Goal: Task Accomplishment & Management: Manage account settings

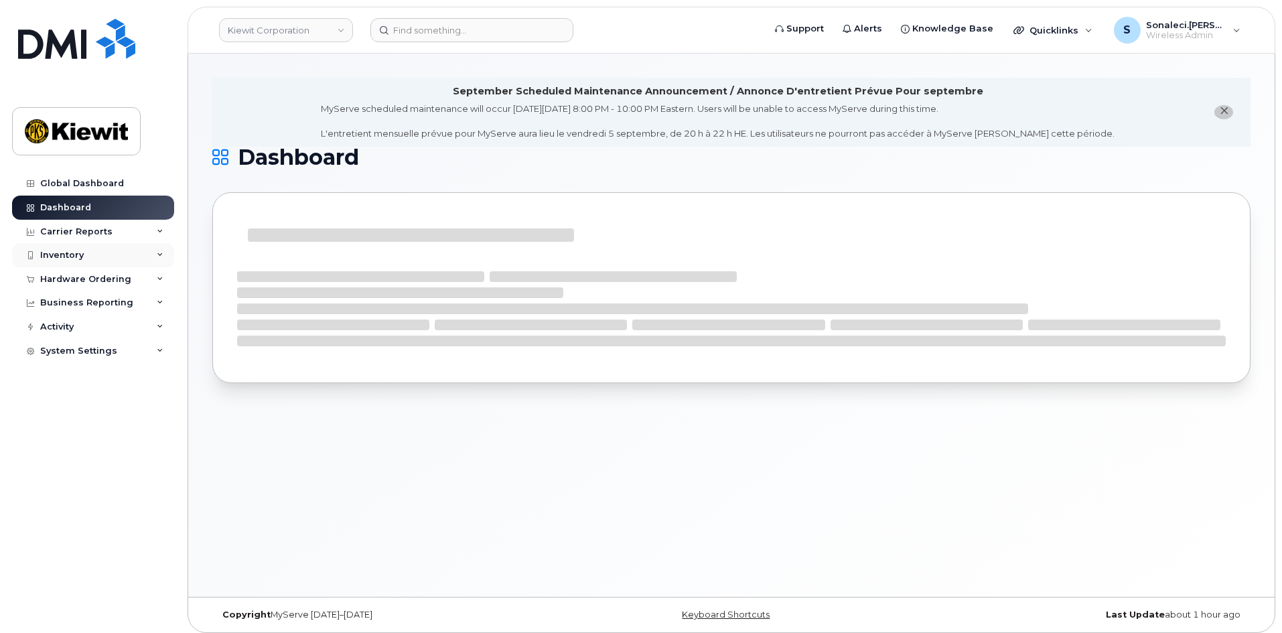
click at [92, 250] on div "Inventory" at bounding box center [93, 255] width 162 height 24
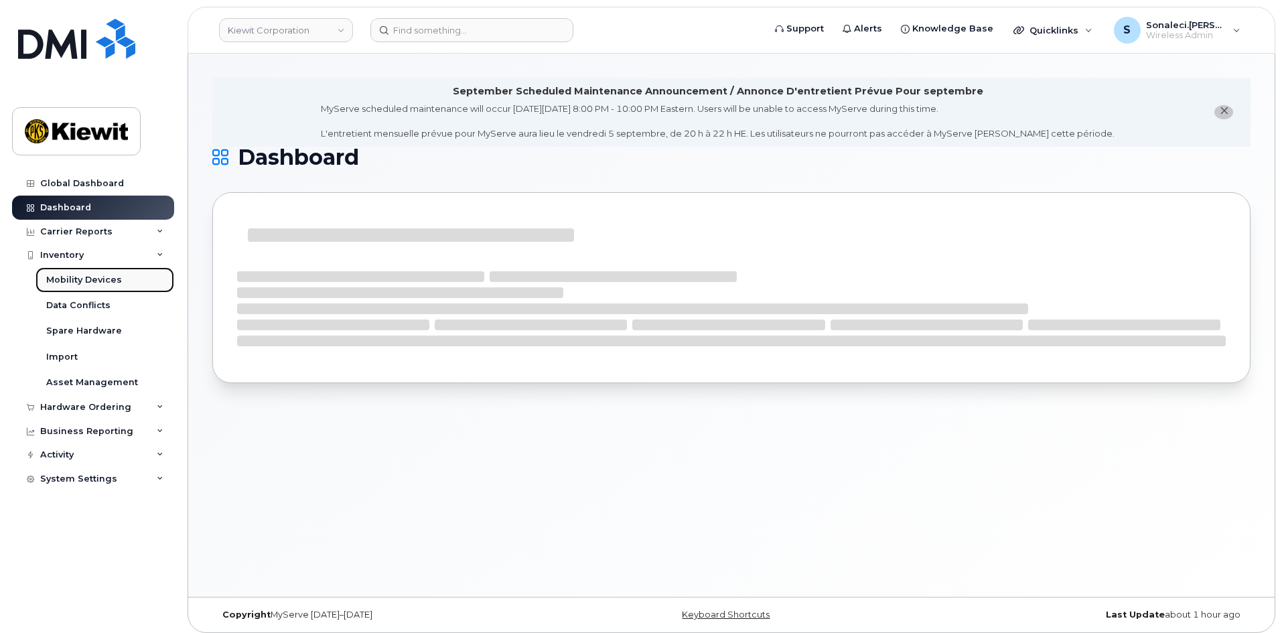
click at [90, 278] on div "Mobility Devices" at bounding box center [84, 280] width 76 height 12
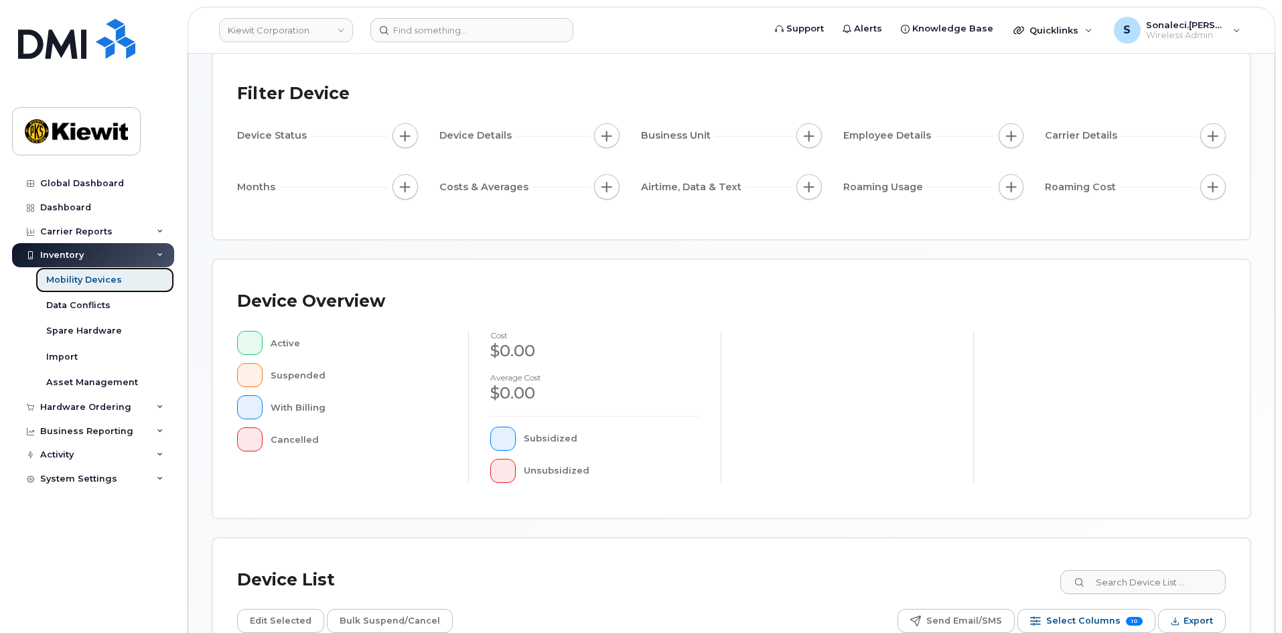
scroll to position [292, 0]
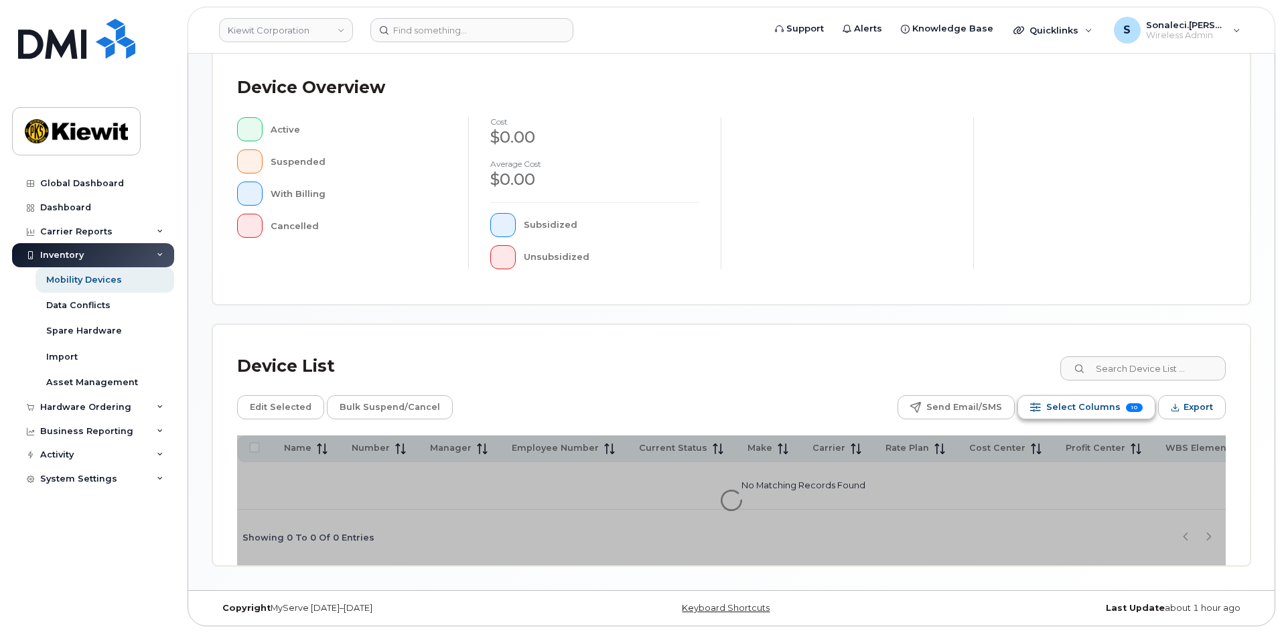
click at [1086, 397] on div "Device List Edit Selected Bulk Suspend/Cancel Send Email/SMS Select Columns 10 …" at bounding box center [731, 445] width 1036 height 240
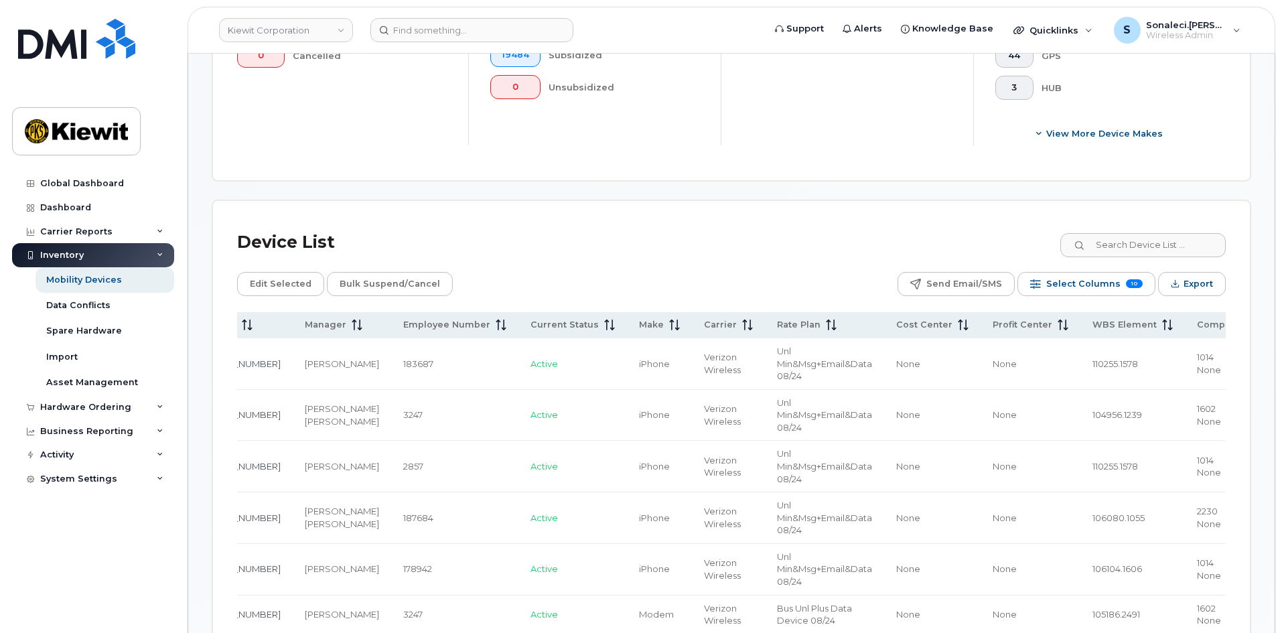
scroll to position [0, 191]
click at [1078, 321] on th "WBS Element" at bounding box center [1130, 325] width 104 height 26
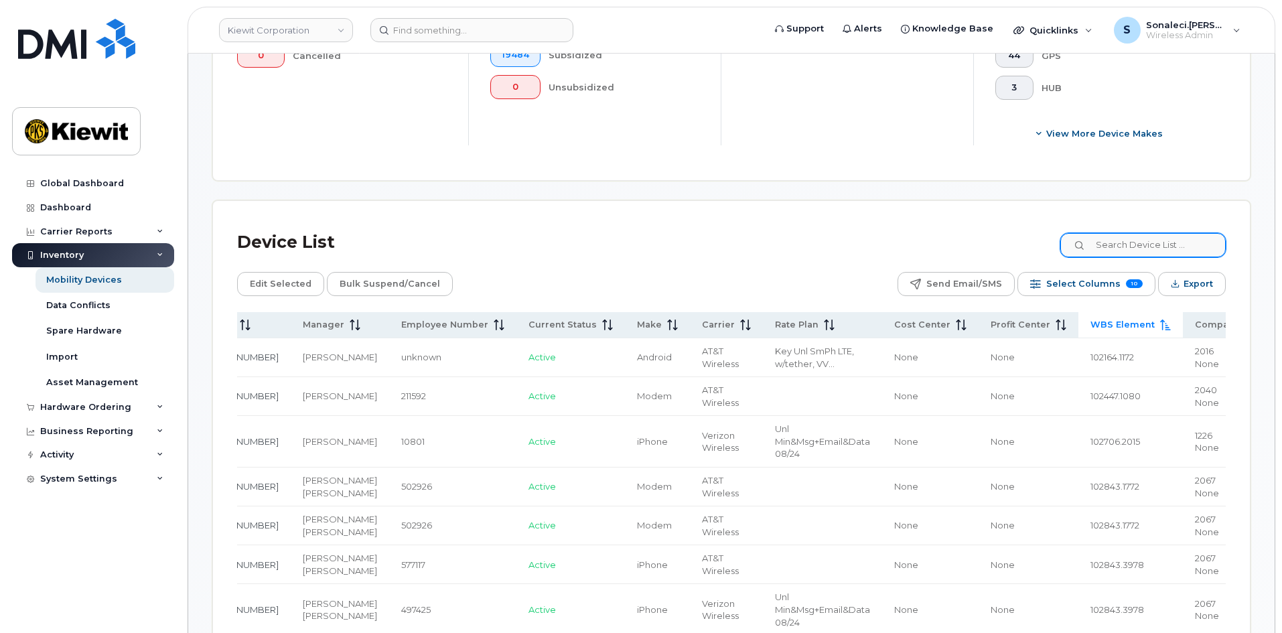
scroll to position [0, 183]
click at [1117, 234] on input at bounding box center [1142, 245] width 167 height 24
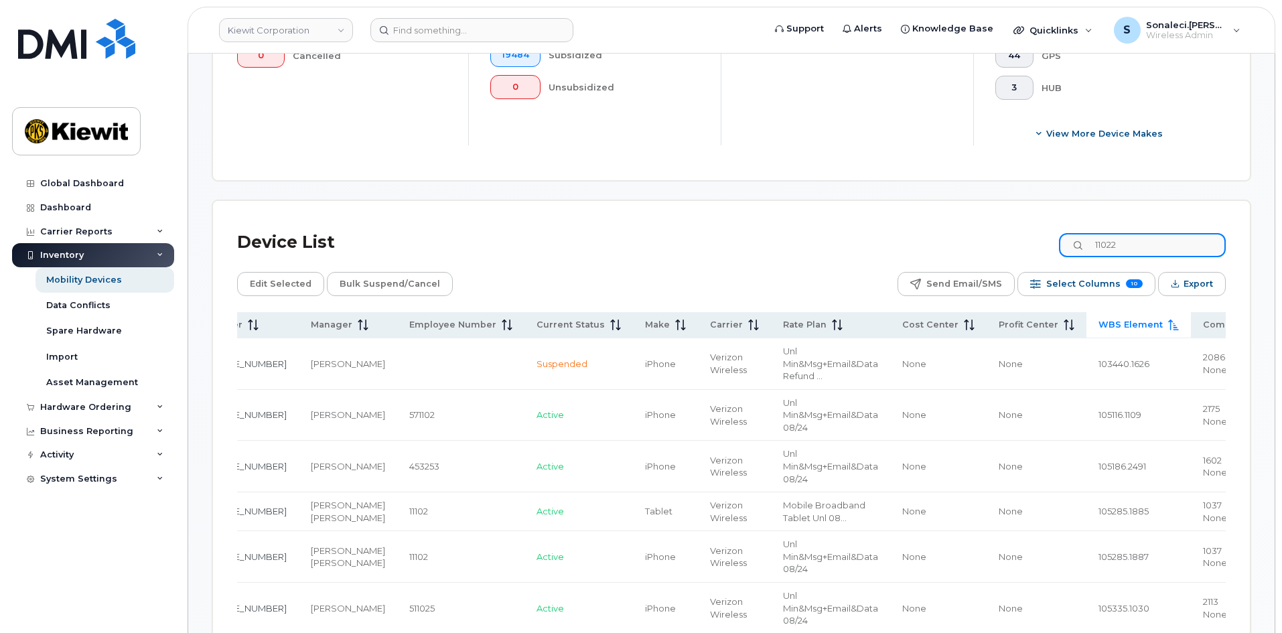
scroll to position [0, 174]
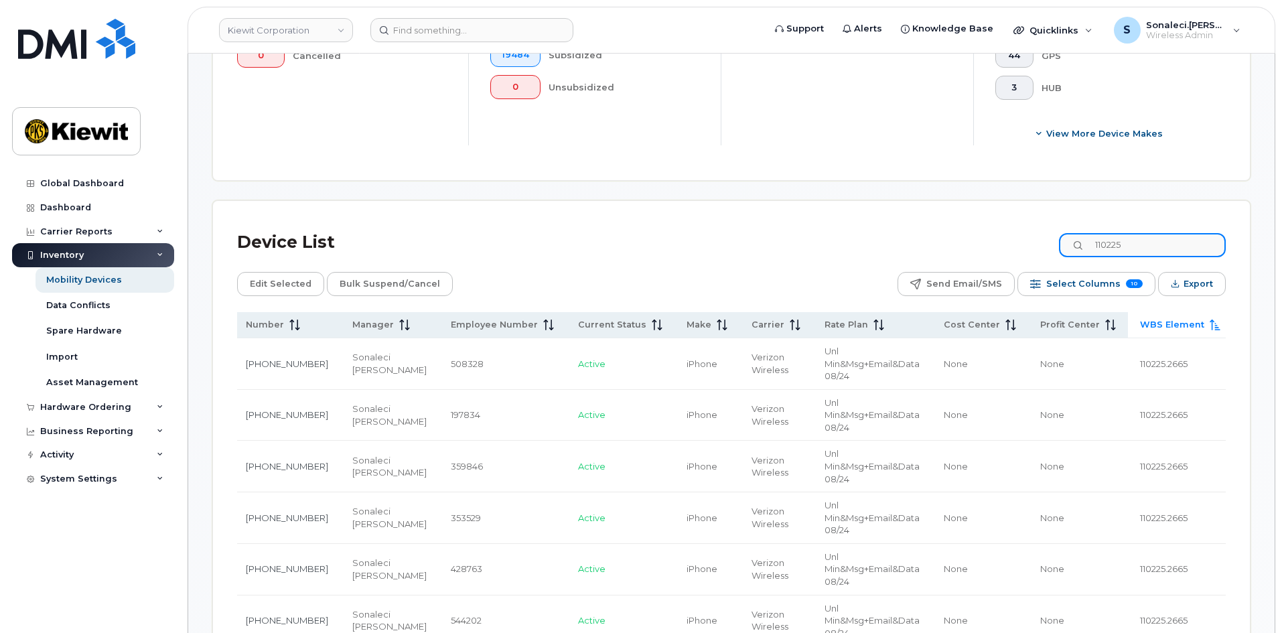
type input "110225"
click at [671, 225] on div "Device List 110225" at bounding box center [731, 242] width 988 height 35
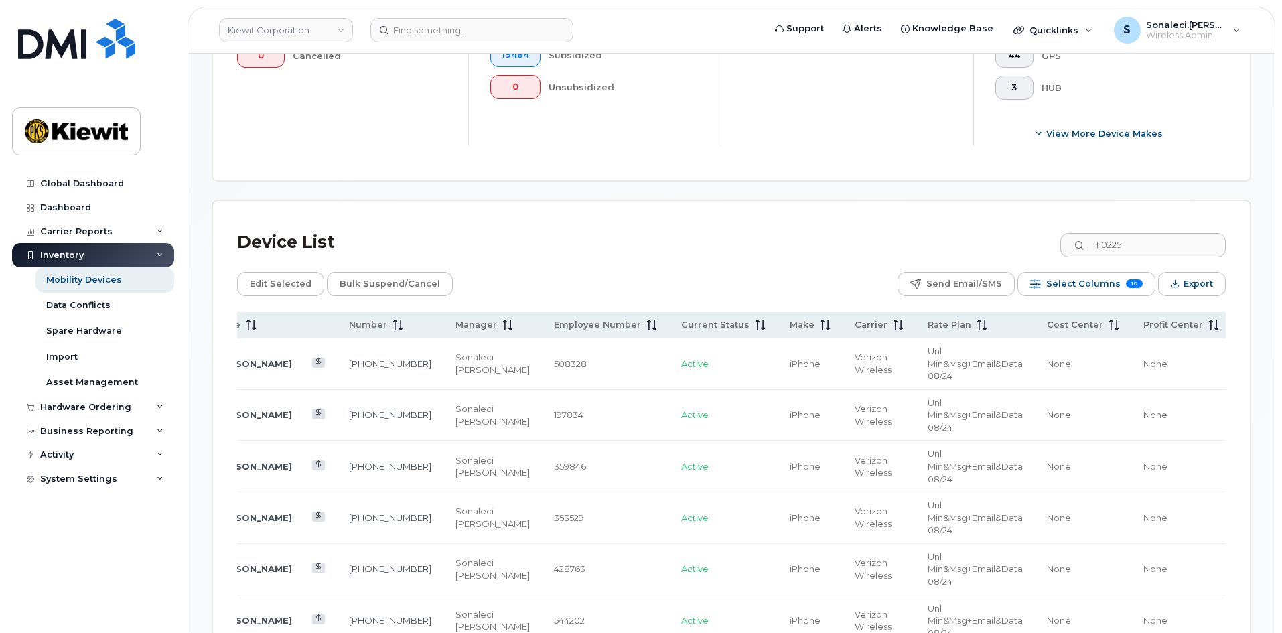
scroll to position [0, 0]
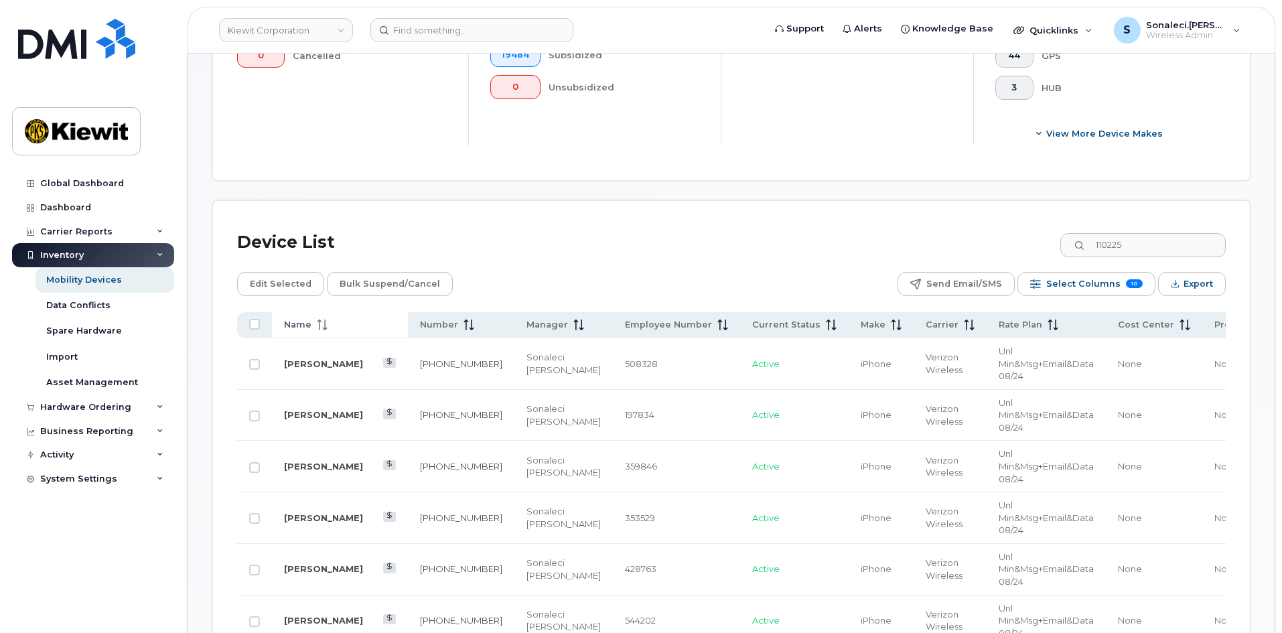
click at [291, 312] on th "Name" at bounding box center [340, 325] width 136 height 26
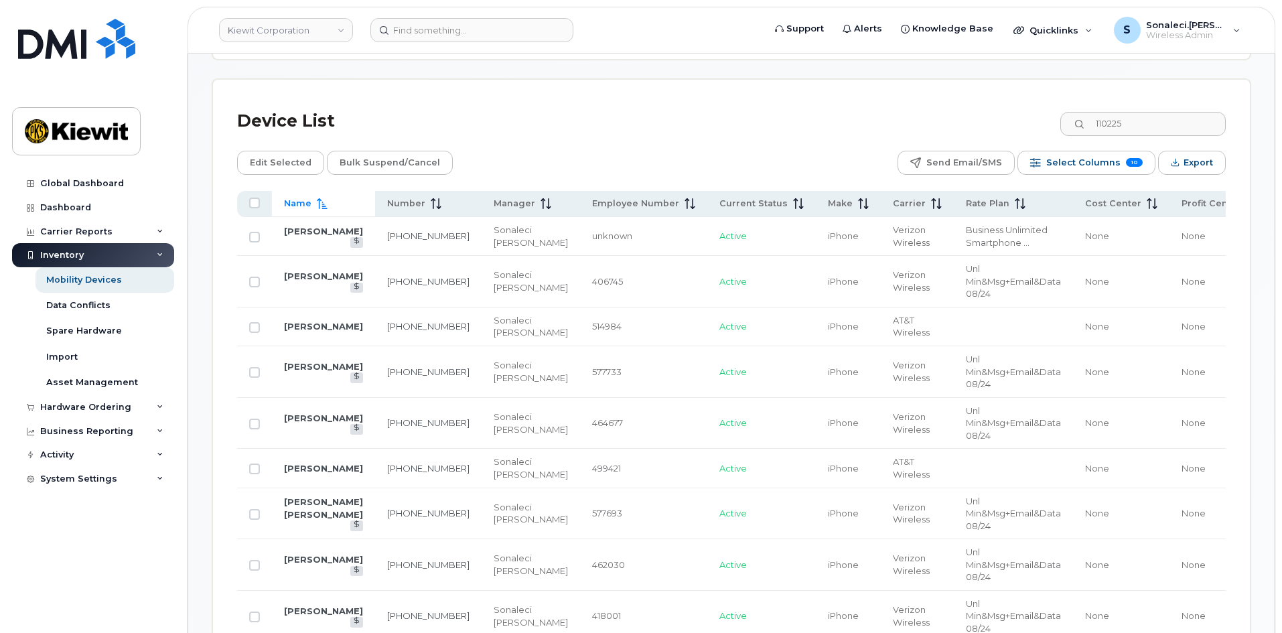
scroll to position [627, 0]
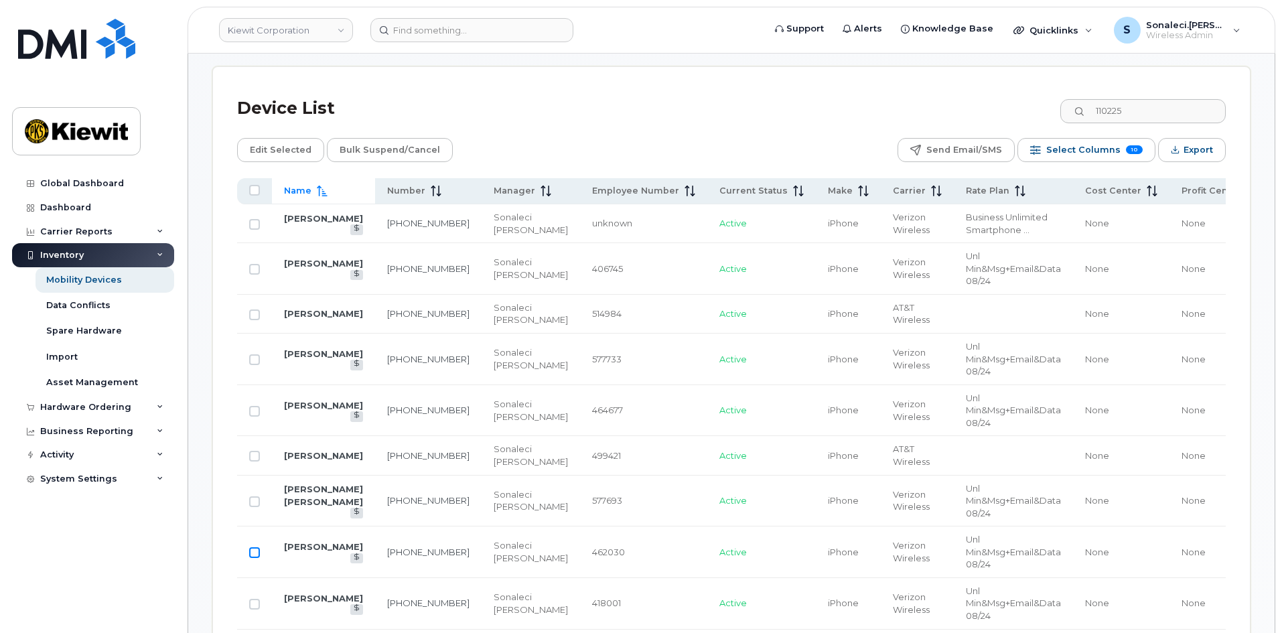
click at [252, 547] on input "Row Unselected" at bounding box center [254, 552] width 11 height 11
checkbox input "true"
click at [261, 143] on span "Edit Selected" at bounding box center [281, 150] width 62 height 20
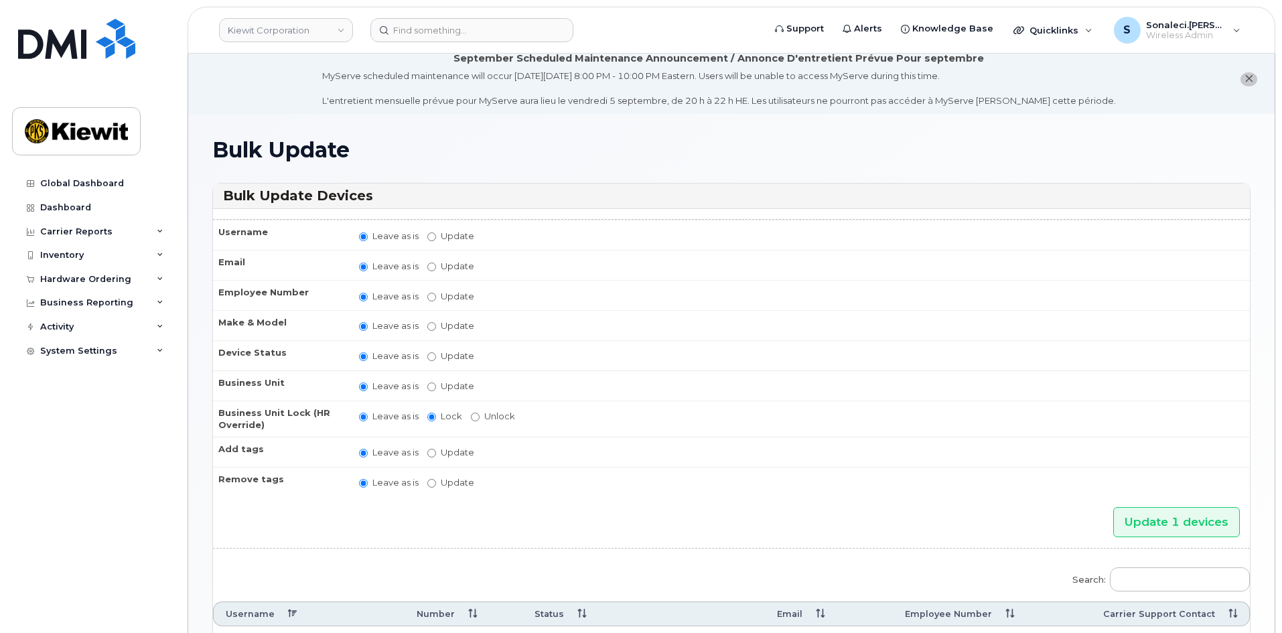
scroll to position [7, 0]
click at [431, 388] on input "Update" at bounding box center [431, 388] width 9 height 9
radio input "true"
radio input "false"
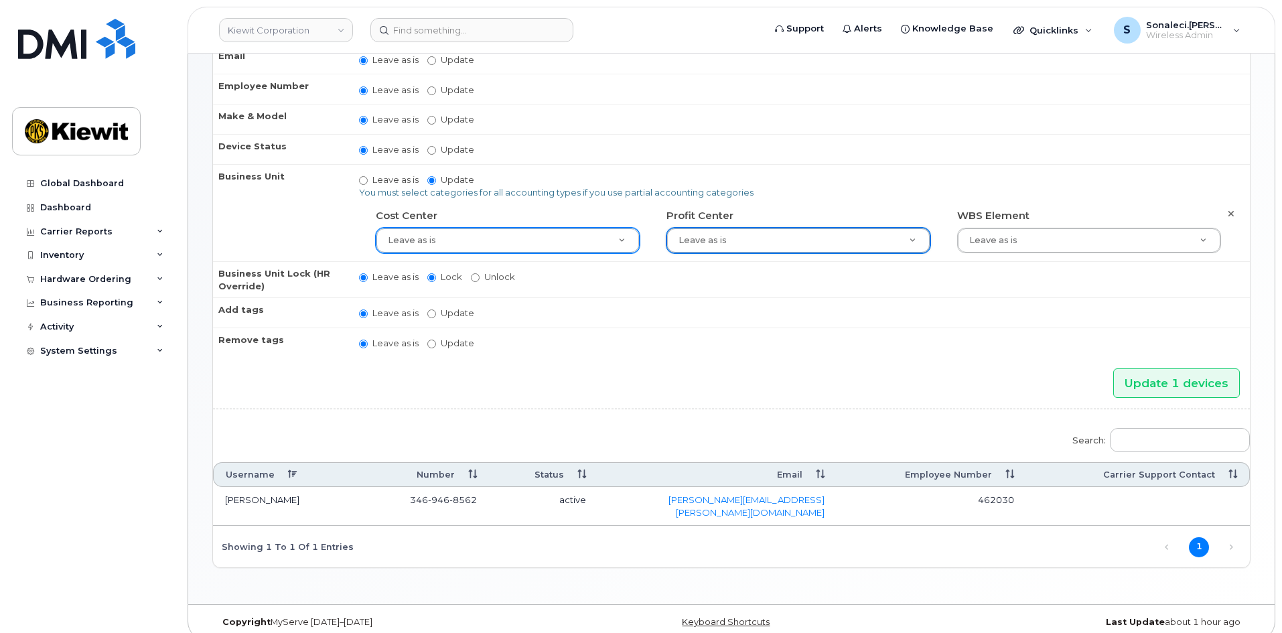
scroll to position [217, 0]
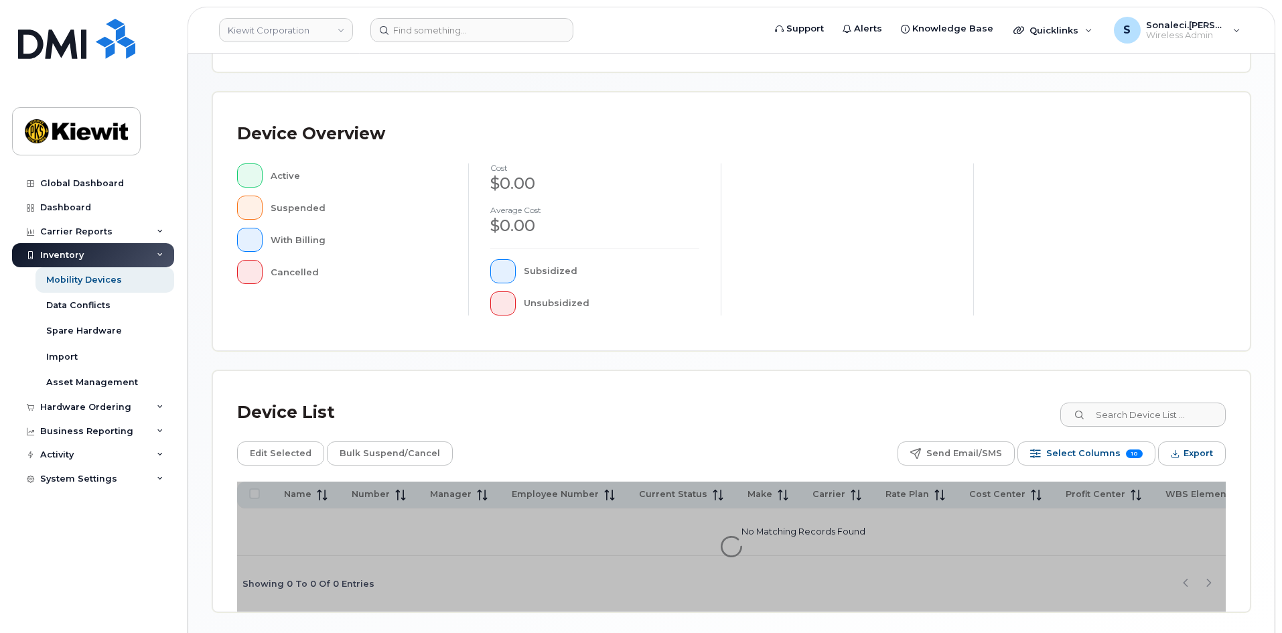
scroll to position [292, 0]
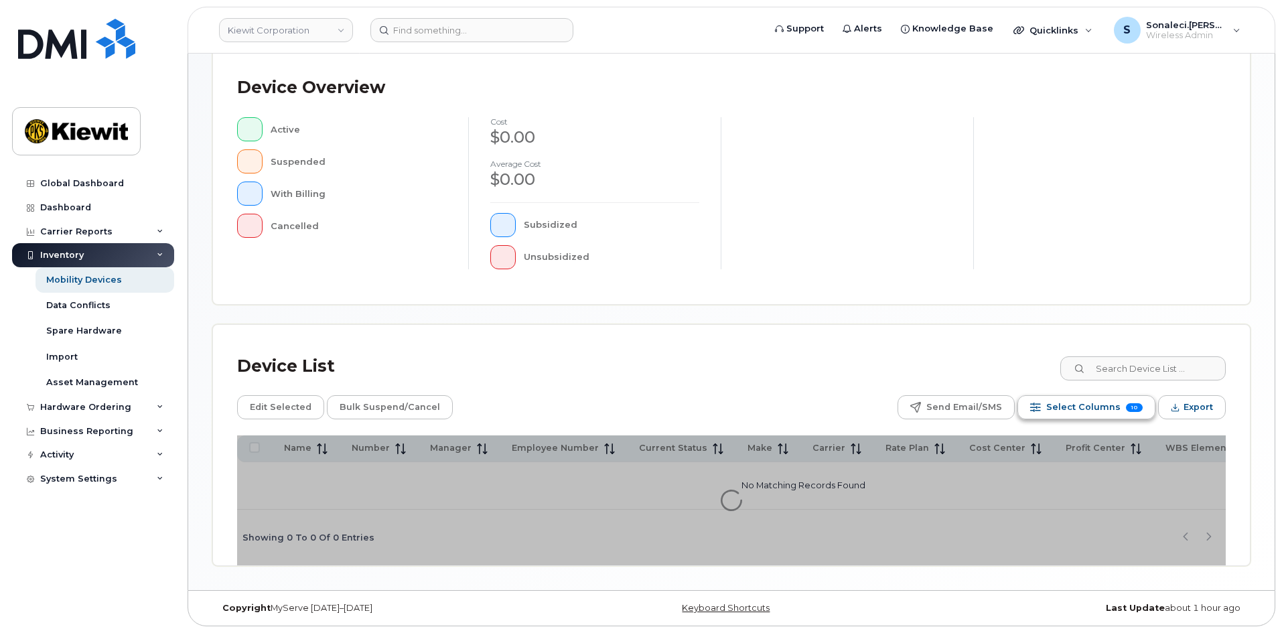
click at [1085, 410] on span "Select Columns" at bounding box center [1083, 407] width 74 height 20
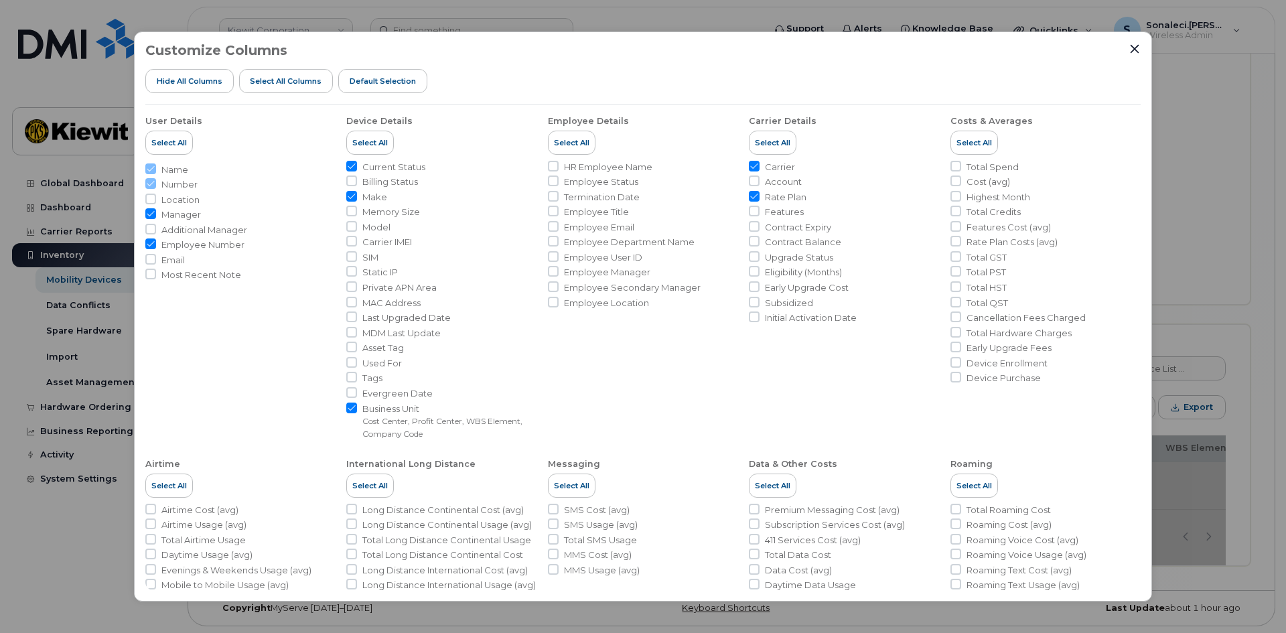
click at [1136, 58] on div "Customize Columns Hide All Columns Select all Columns Default Selection" at bounding box center [642, 74] width 995 height 62
click at [1133, 49] on icon "Close" at bounding box center [1134, 49] width 11 height 11
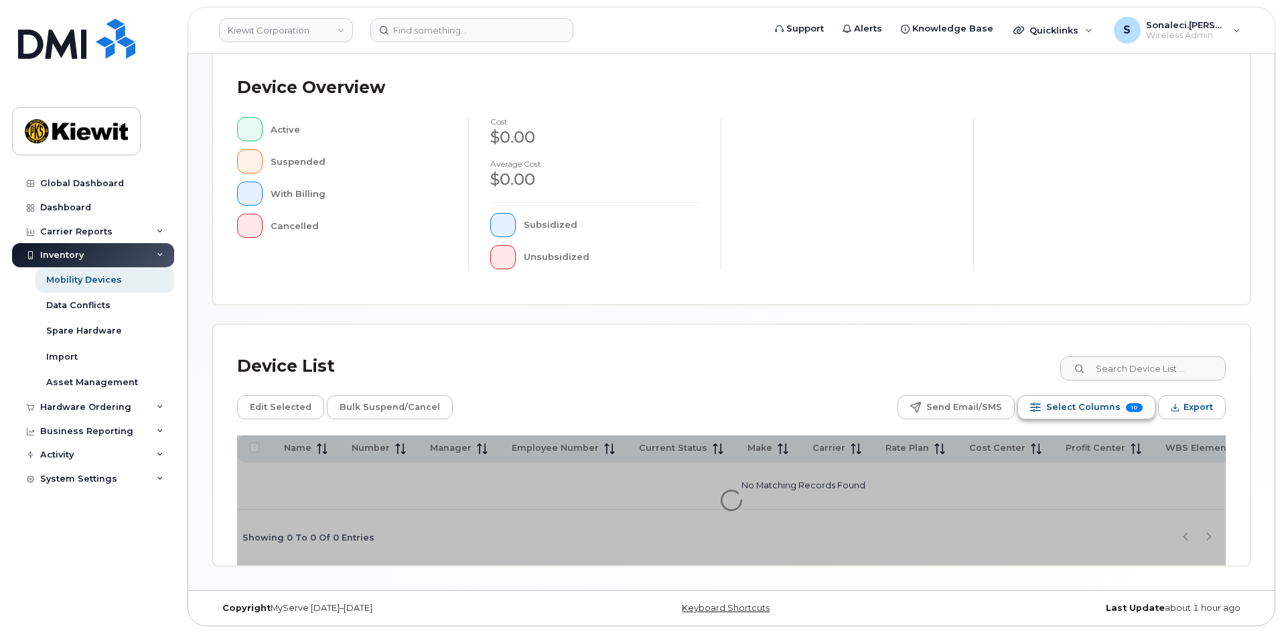
click at [1059, 400] on span "Select Columns" at bounding box center [1083, 407] width 74 height 20
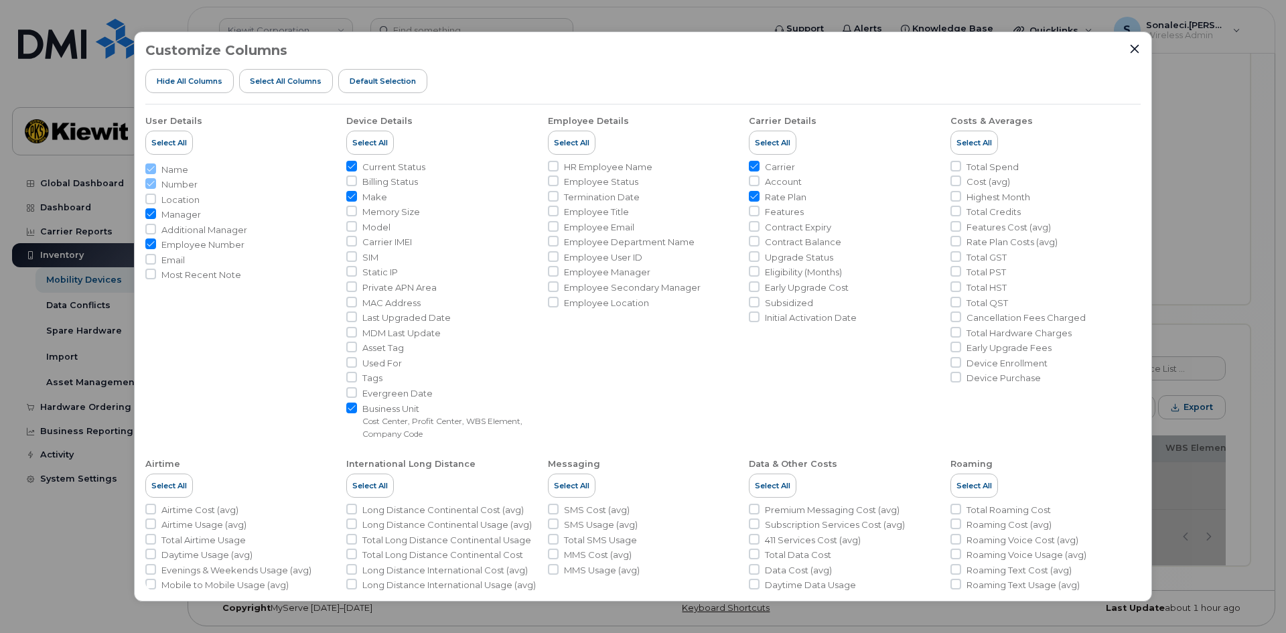
click at [1132, 40] on div "Customize Columns Hide All Columns Select all Columns Default Selection User De…" at bounding box center [643, 316] width 1018 height 570
click at [1128, 47] on button "Close" at bounding box center [1134, 49] width 12 height 12
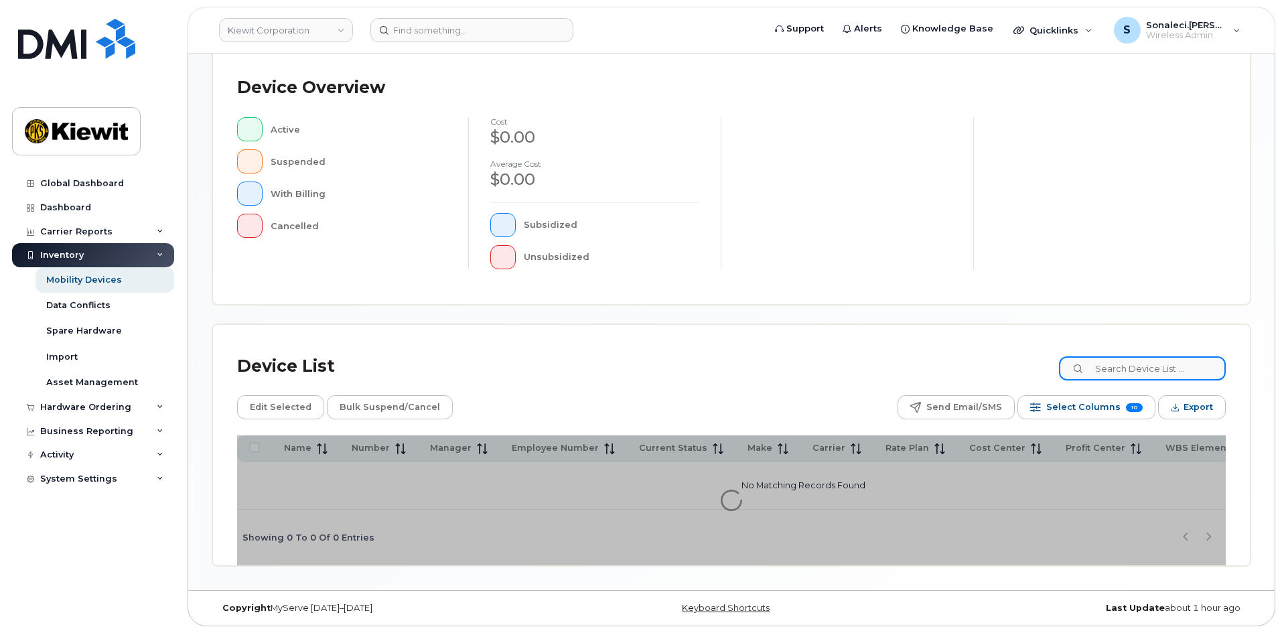
click at [1148, 362] on input at bounding box center [1142, 368] width 167 height 24
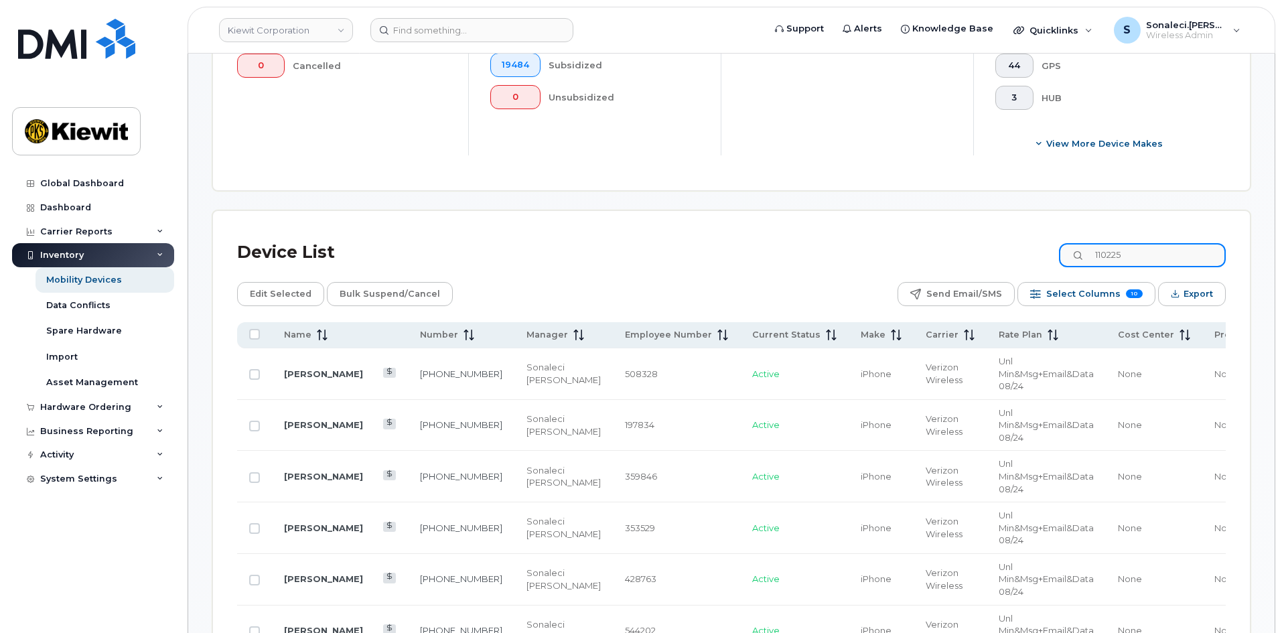
scroll to position [493, 0]
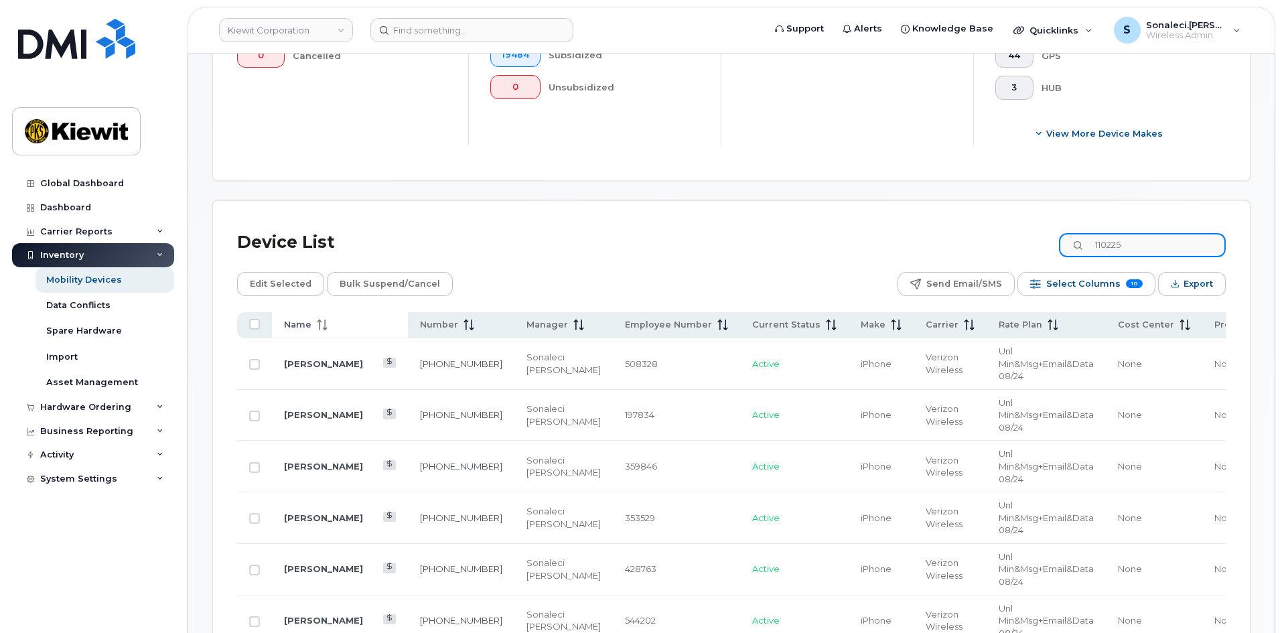
type input "110225"
click at [307, 312] on th "Name" at bounding box center [340, 325] width 136 height 26
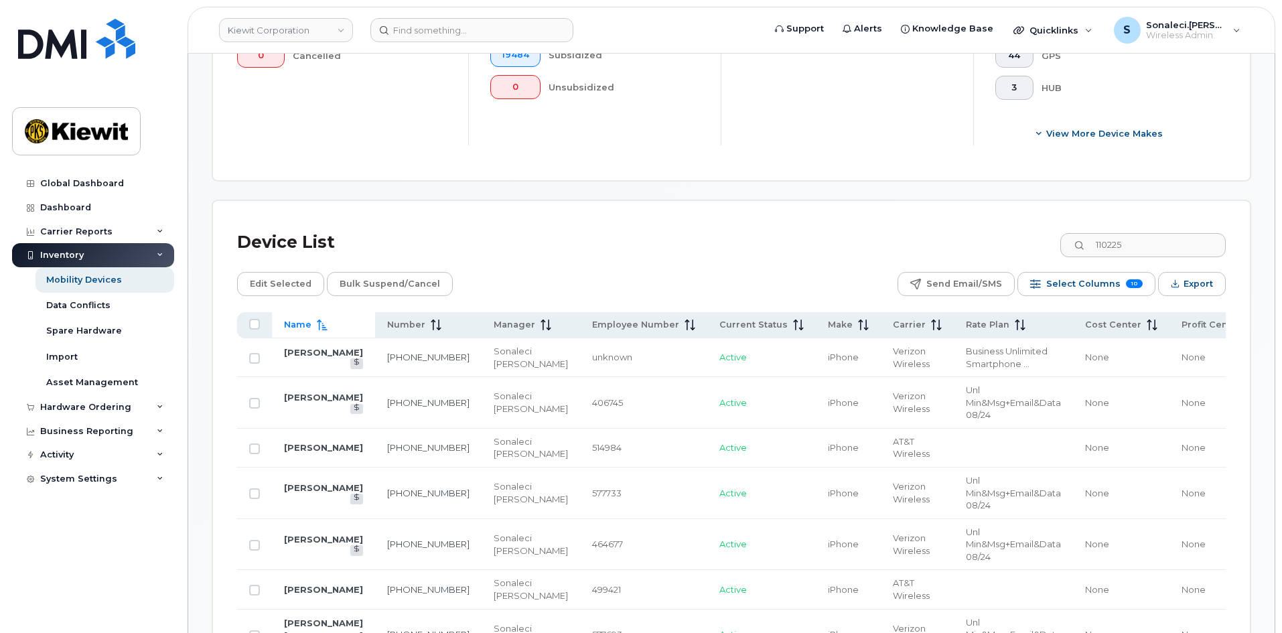
click at [306, 319] on span "Name" at bounding box center [297, 325] width 27 height 12
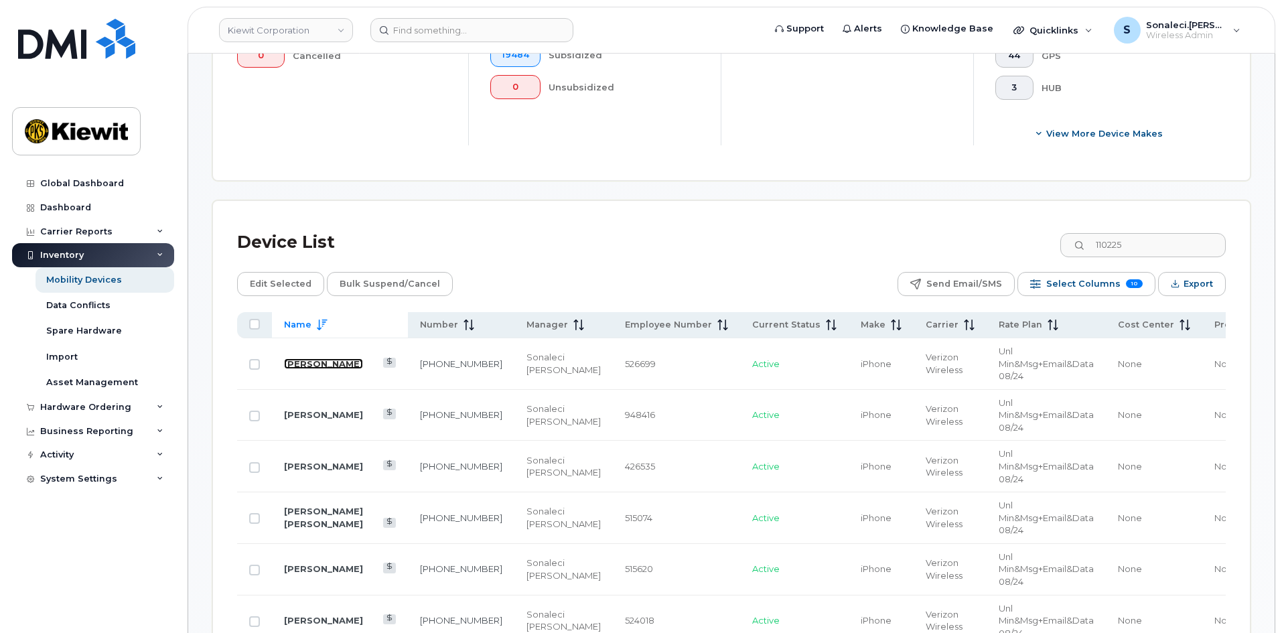
click at [308, 358] on link "VINCE AGUINALDO" at bounding box center [323, 363] width 79 height 11
click at [309, 319] on span "Name" at bounding box center [297, 325] width 27 height 12
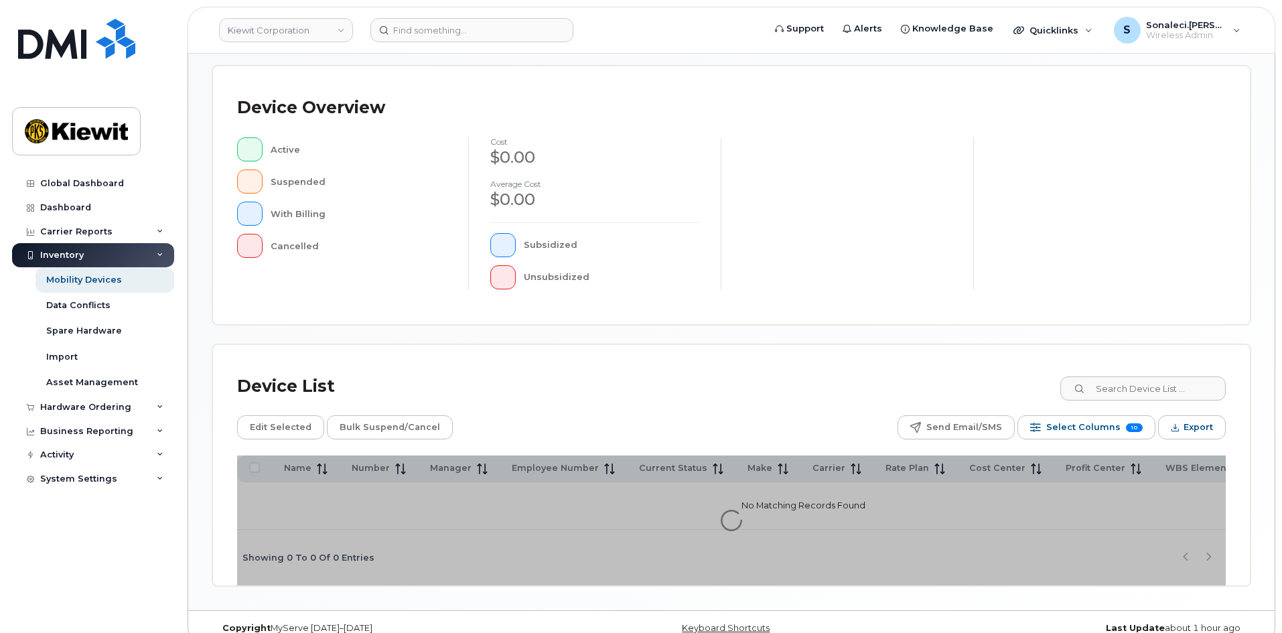
scroll to position [292, 0]
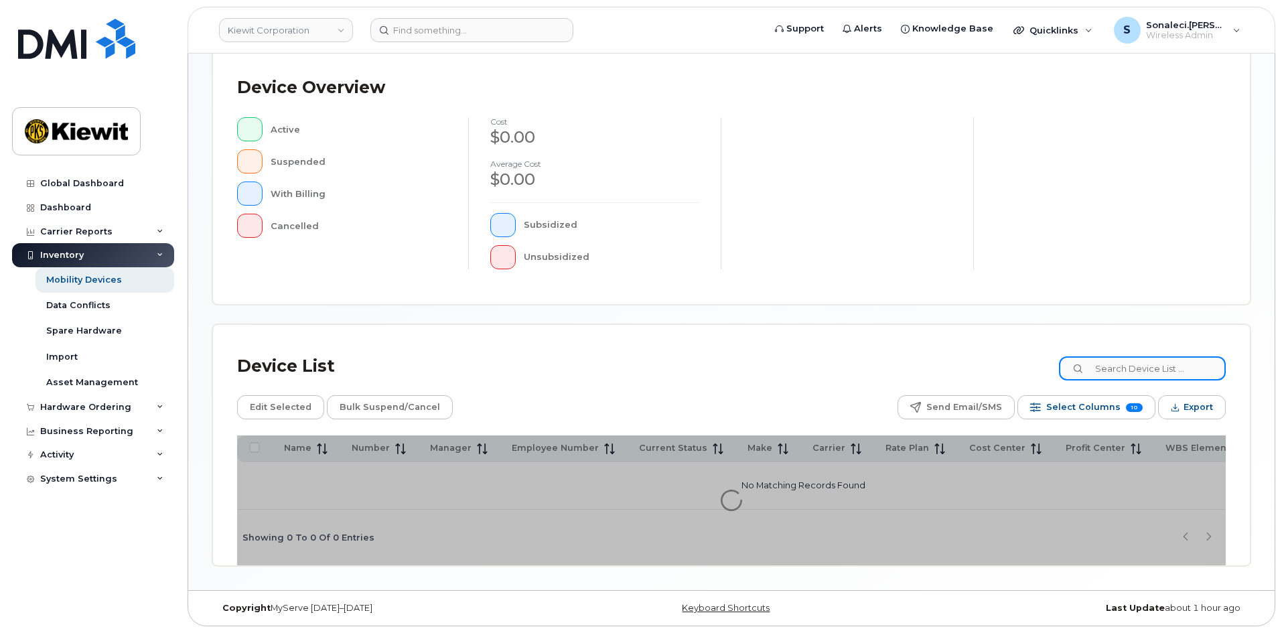
click at [1149, 358] on input at bounding box center [1142, 368] width 167 height 24
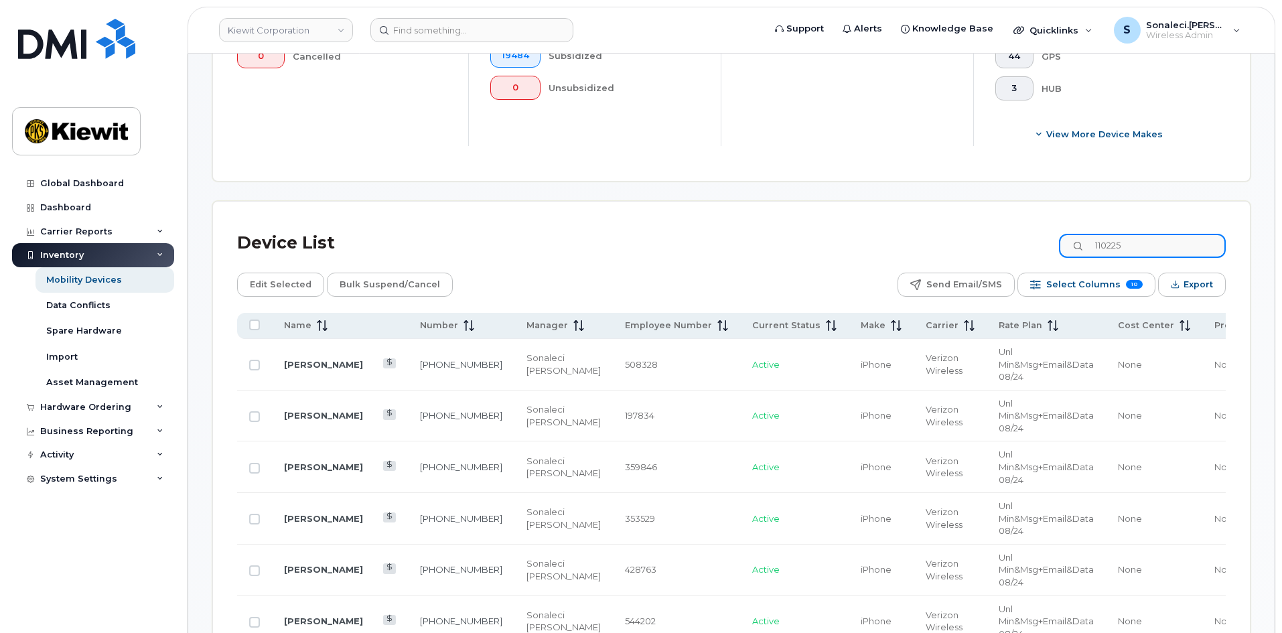
scroll to position [493, 0]
type input "110225"
click at [288, 312] on th "Name" at bounding box center [340, 325] width 136 height 26
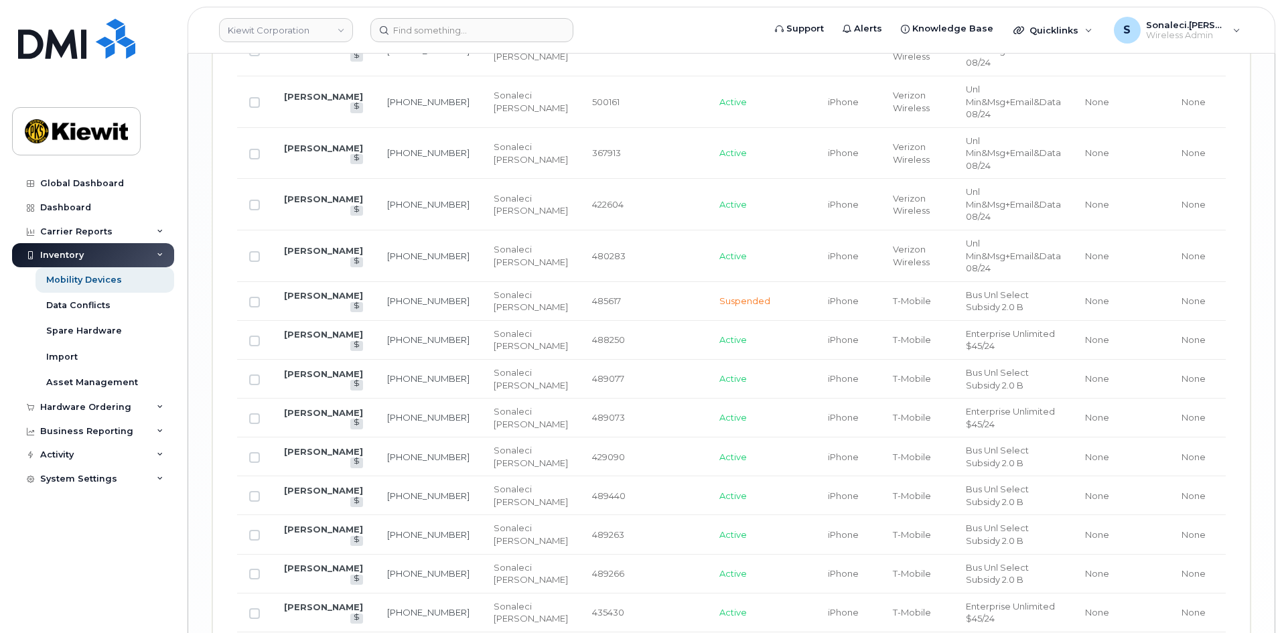
scroll to position [2694, 0]
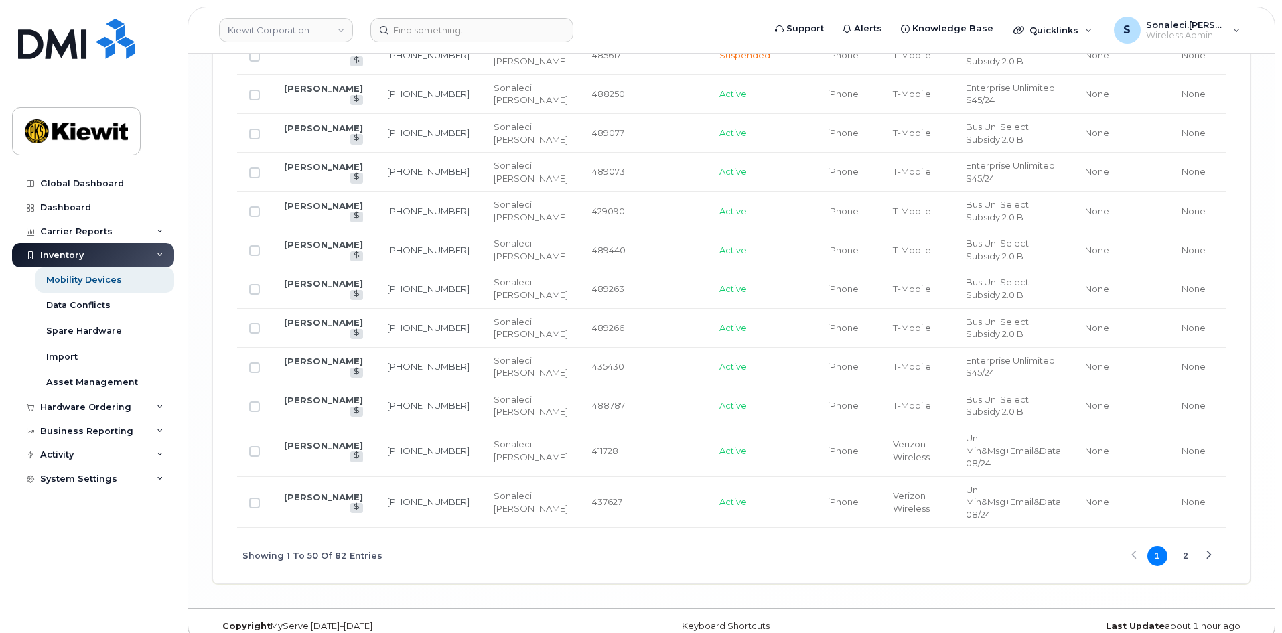
click at [1182, 546] on button "2" at bounding box center [1185, 556] width 20 height 20
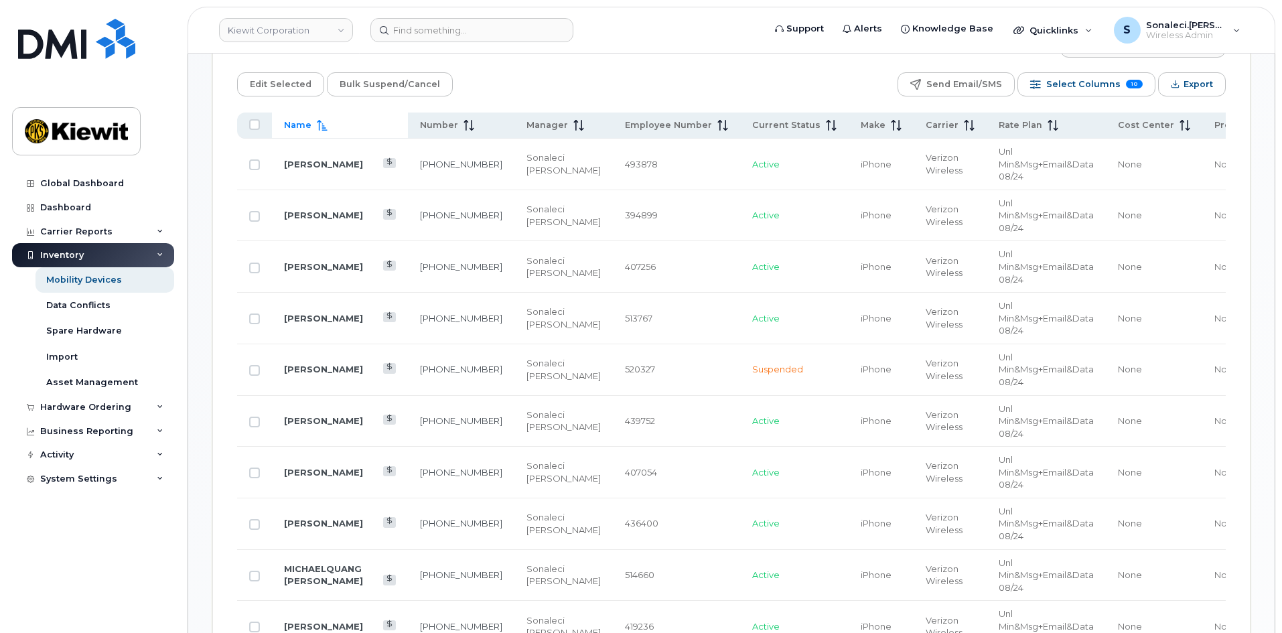
scroll to position [700, 0]
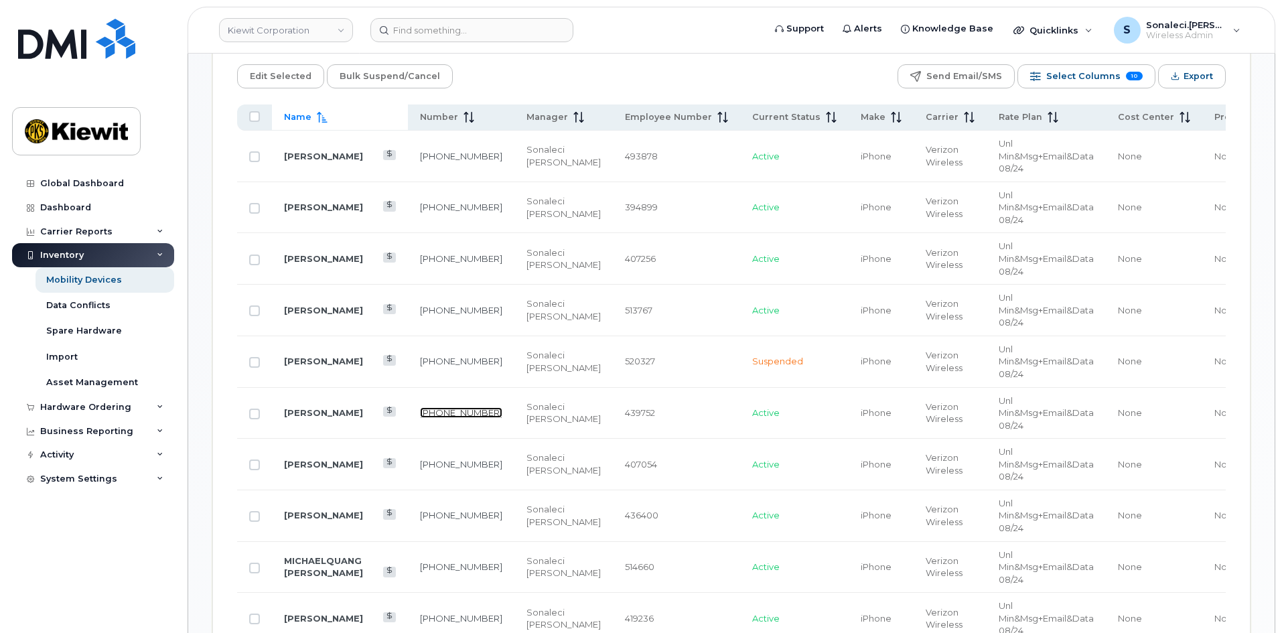
click at [420, 407] on link "713-206-1613" at bounding box center [461, 412] width 82 height 11
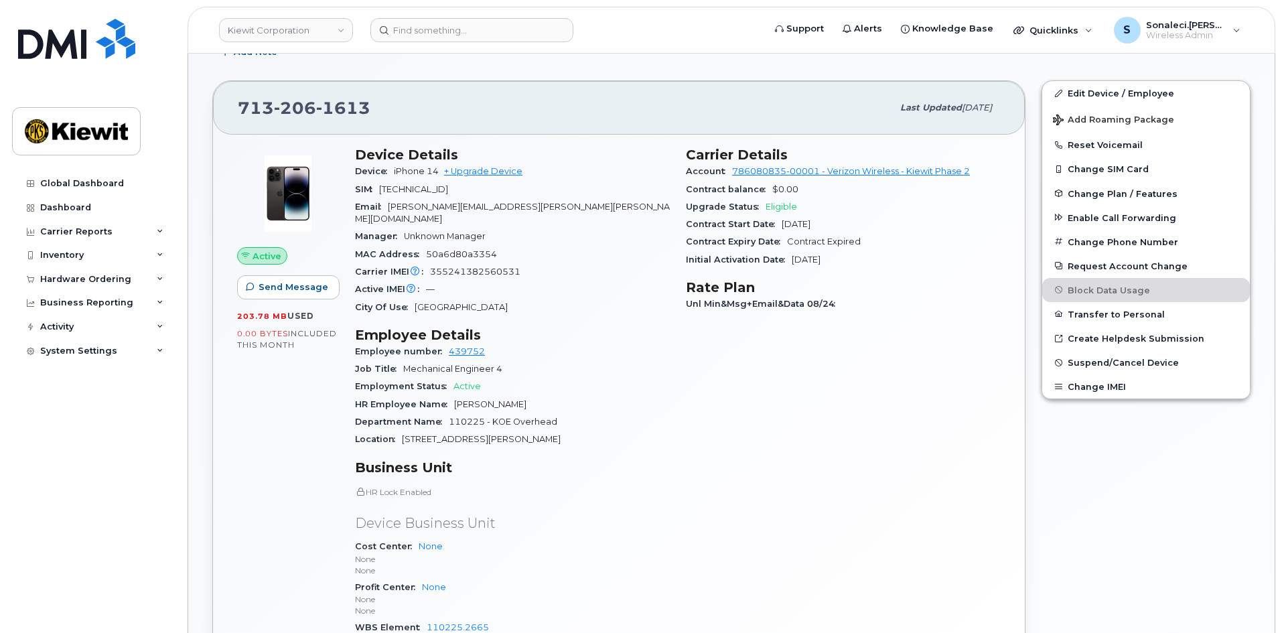
scroll to position [302, 0]
click at [263, 256] on span "Active" at bounding box center [266, 256] width 29 height 13
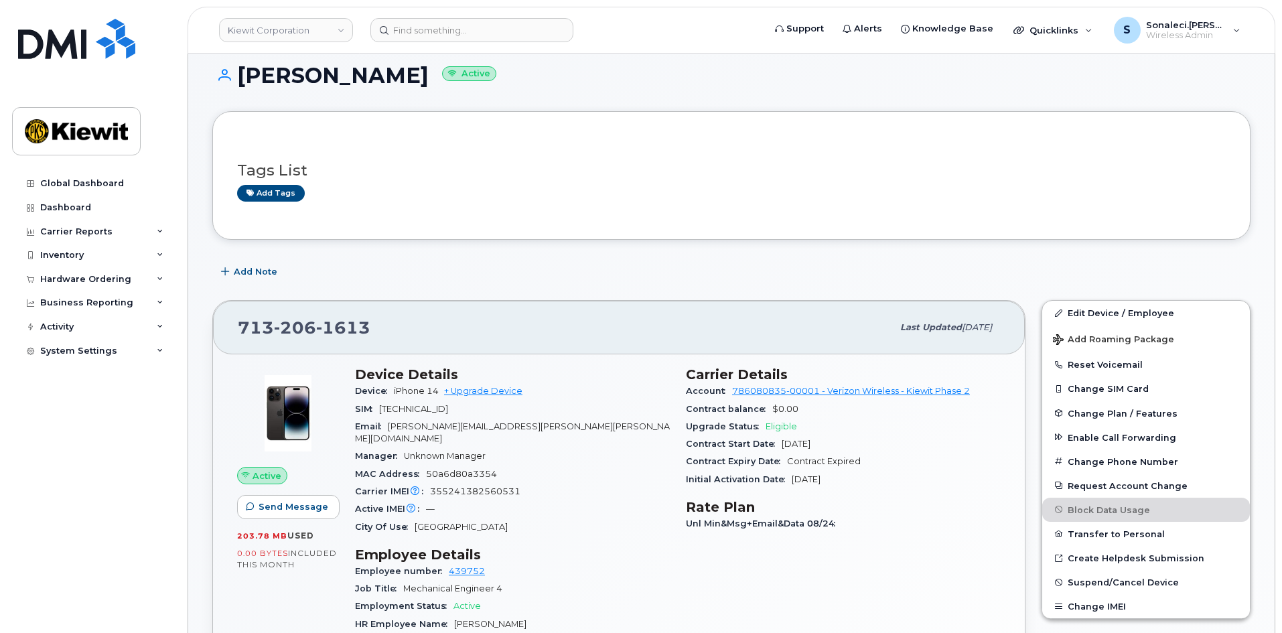
scroll to position [73, 0]
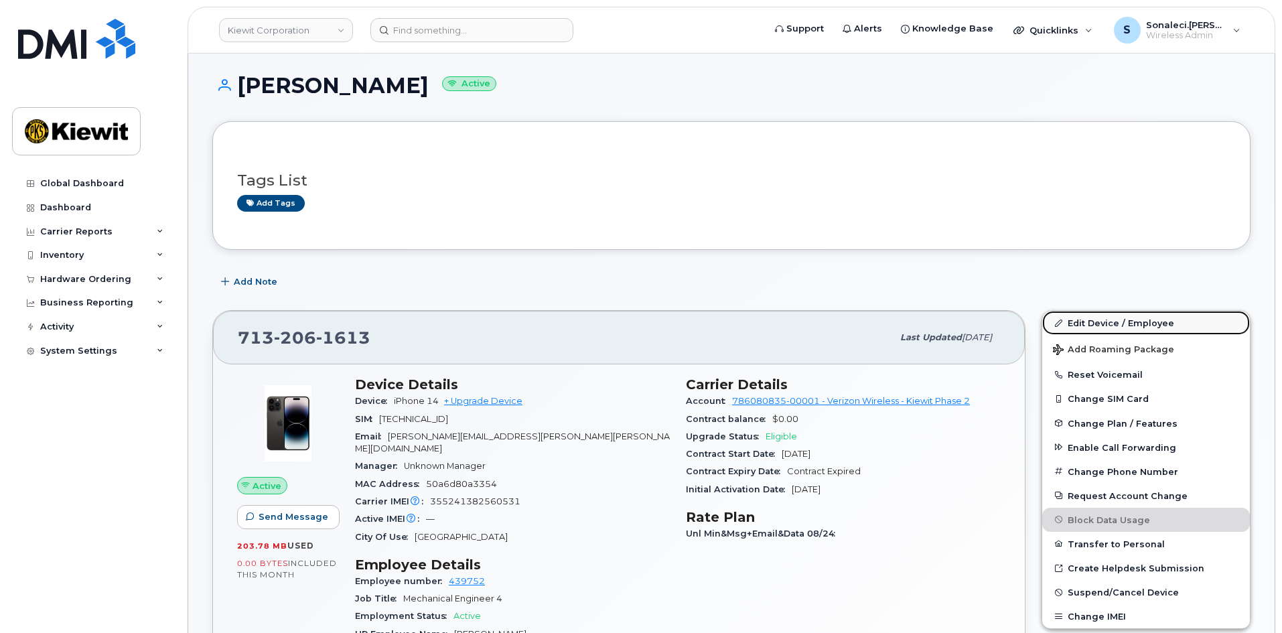
click at [1084, 325] on link "Edit Device / Employee" at bounding box center [1146, 323] width 208 height 24
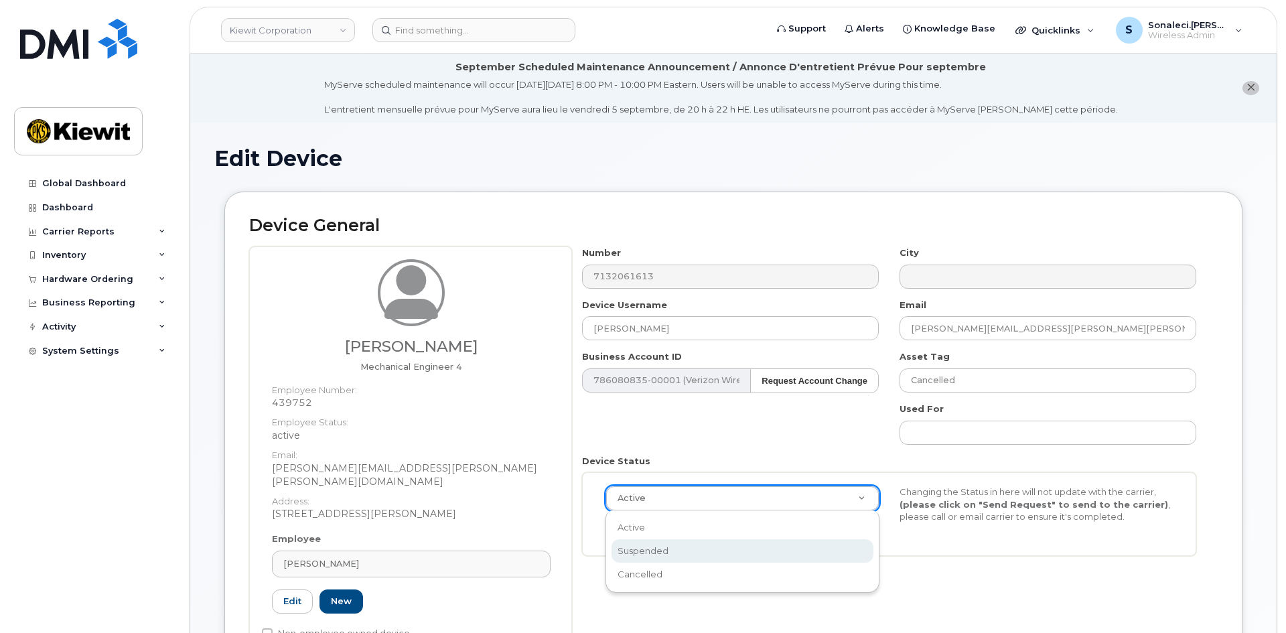
scroll to position [0, 4]
select select "suspended"
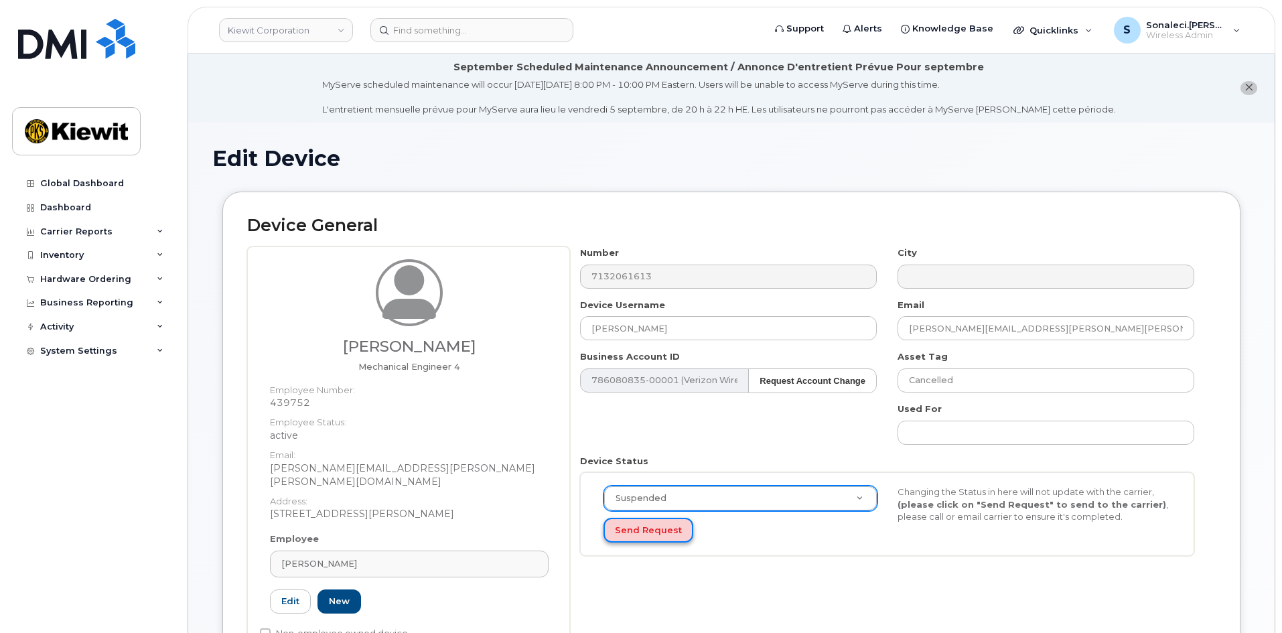
click at [636, 534] on button "Send Request" at bounding box center [648, 530] width 90 height 25
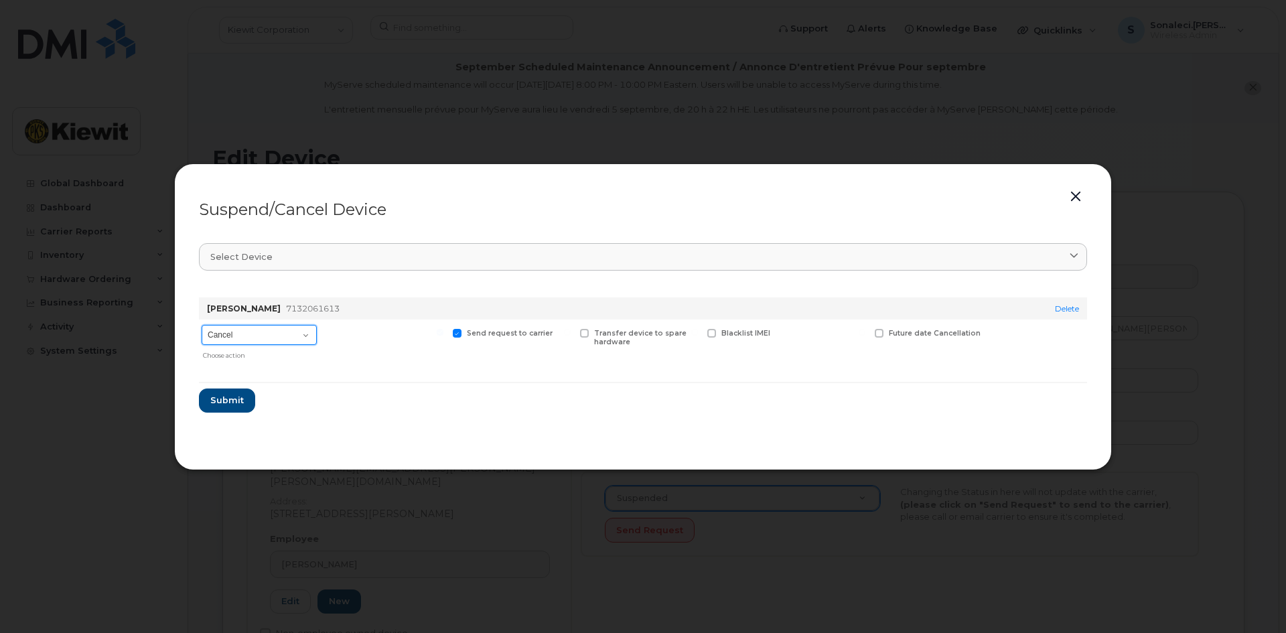
click at [248, 341] on select "Cancel Suspend - Reduced Rate Suspend - Full Rate Suspend - Lost Device/Stolen …" at bounding box center [259, 335] width 115 height 20
select select "[object Object]"
click at [202, 325] on select "Cancel Suspend - Reduced Rate Suspend - Full Rate Suspend - Lost Device/Stolen …" at bounding box center [259, 335] width 115 height 20
click at [229, 400] on span "Submit" at bounding box center [226, 400] width 33 height 13
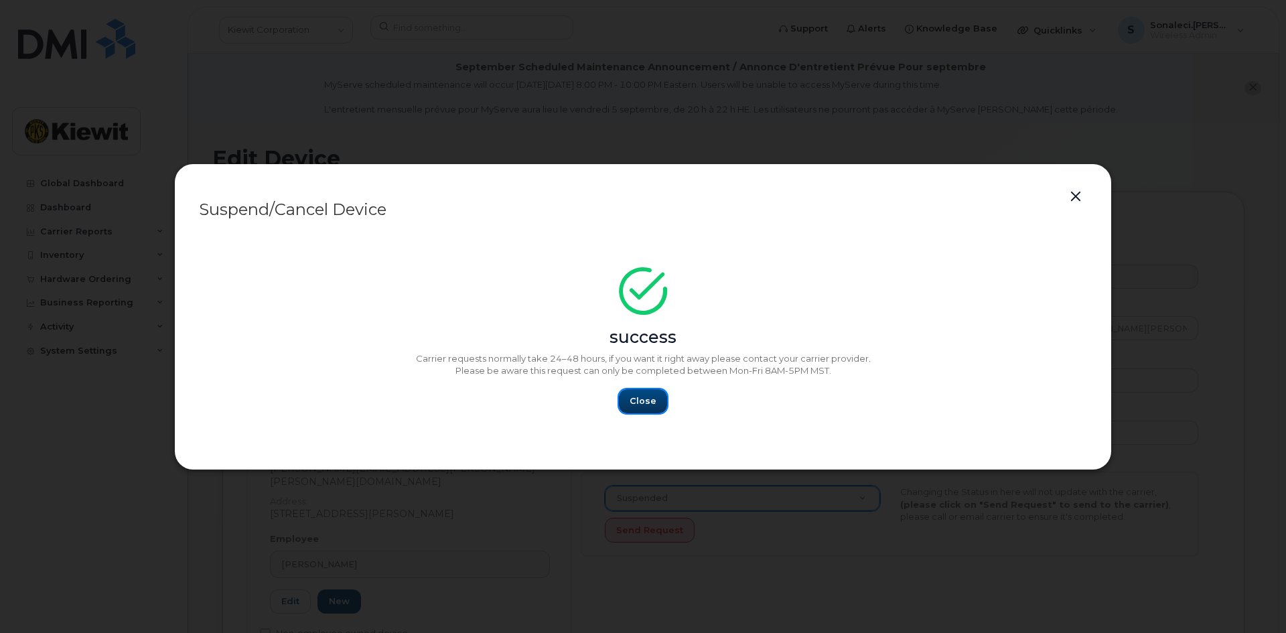
click at [642, 398] on span "Close" at bounding box center [642, 400] width 27 height 13
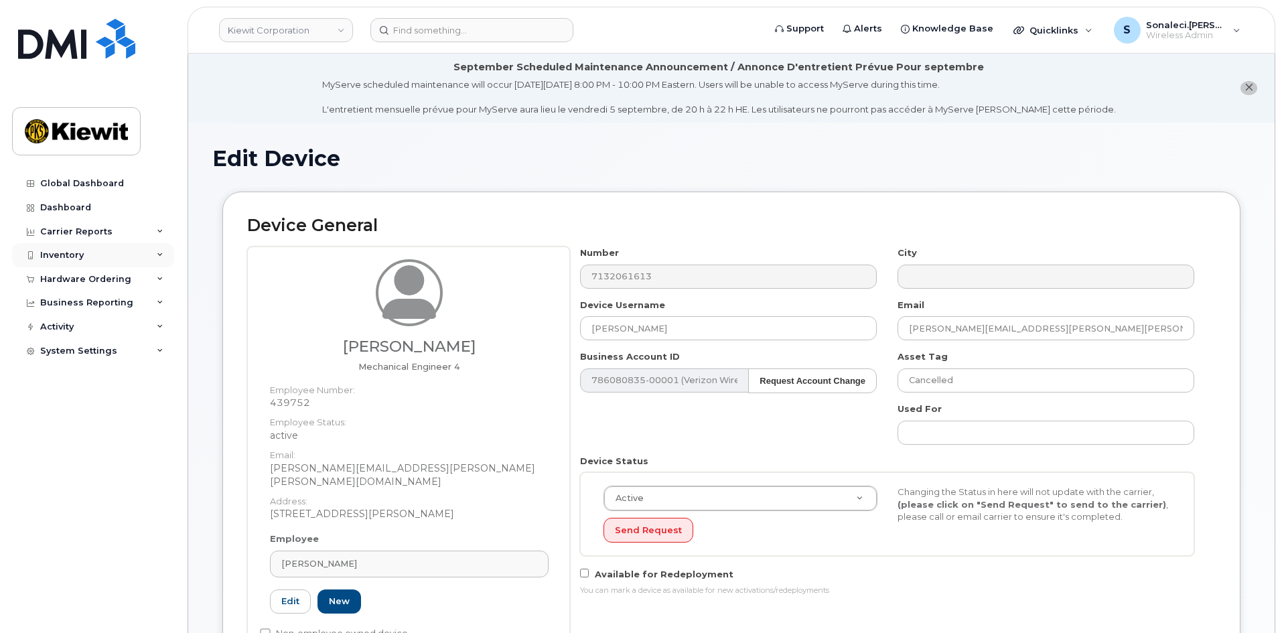
click at [90, 255] on div "Inventory" at bounding box center [93, 255] width 162 height 24
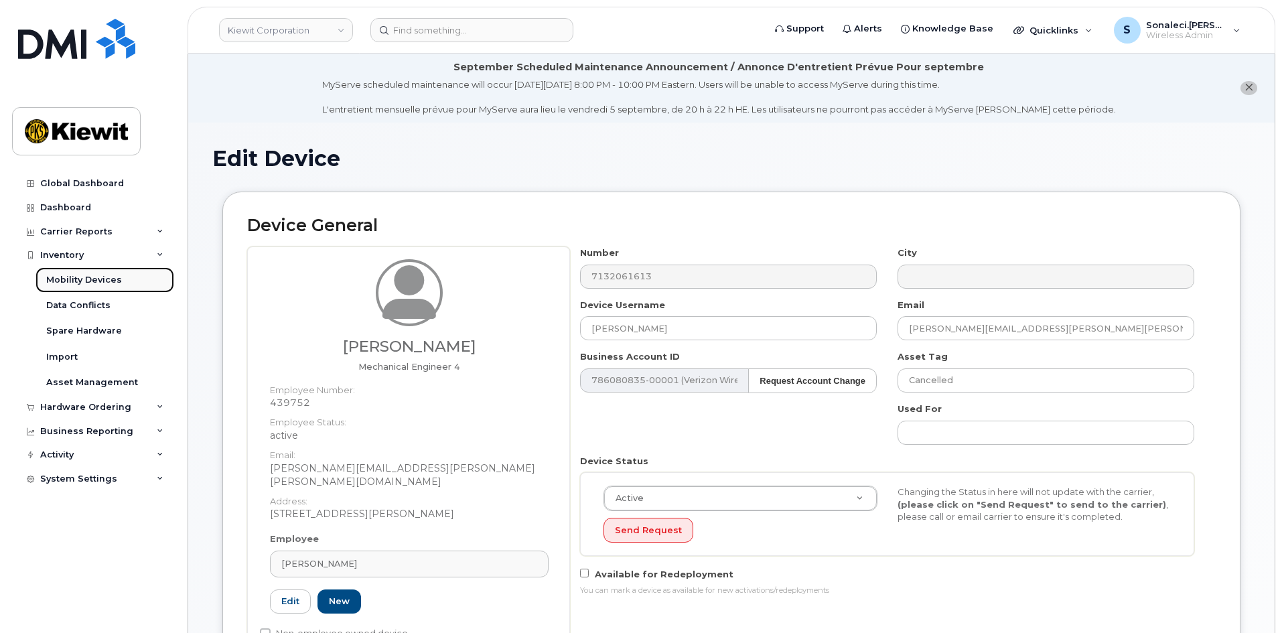
click at [88, 285] on div "Mobility Devices" at bounding box center [84, 280] width 76 height 12
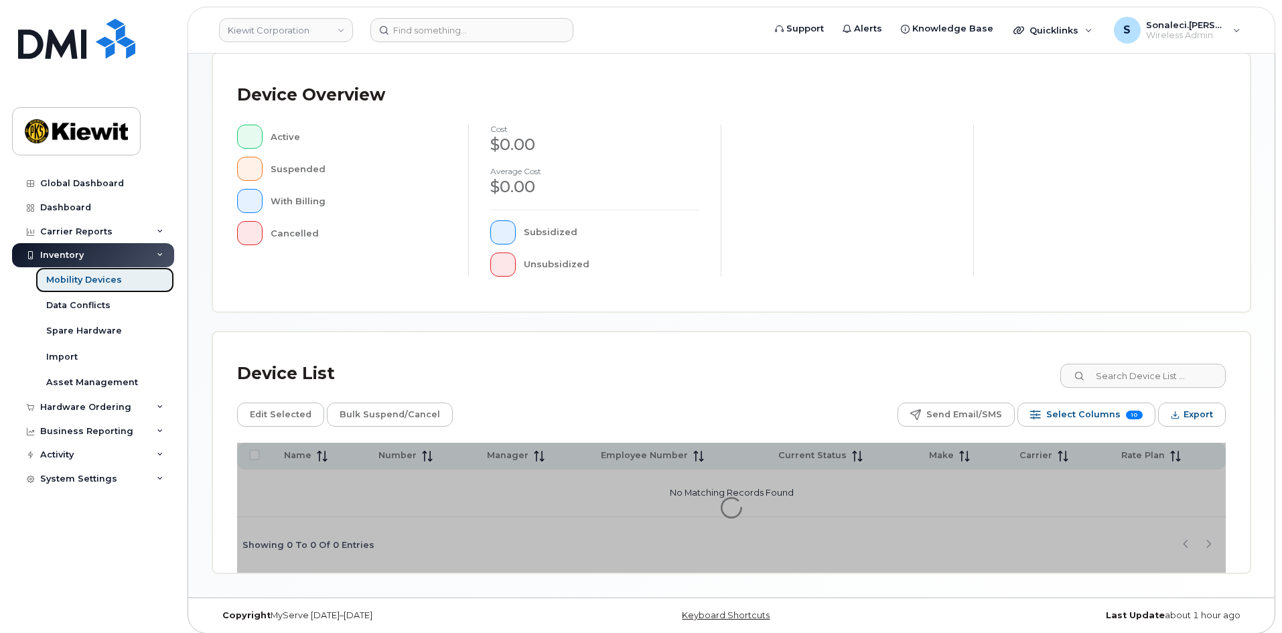
scroll to position [288, 0]
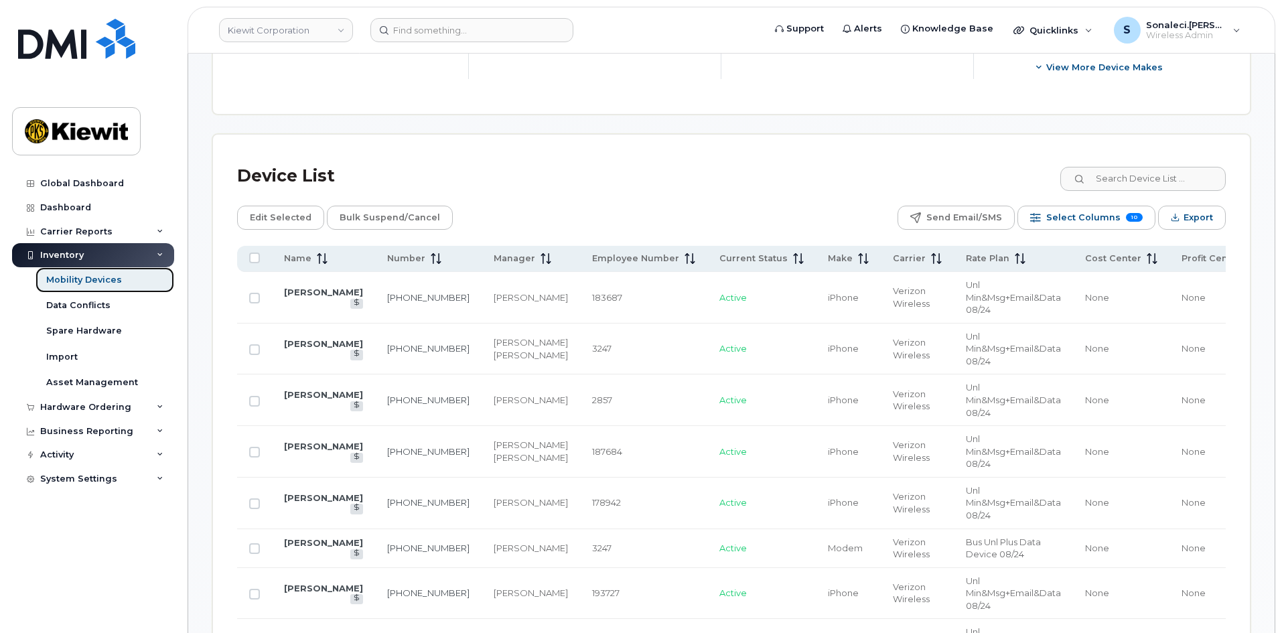
scroll to position [556, 0]
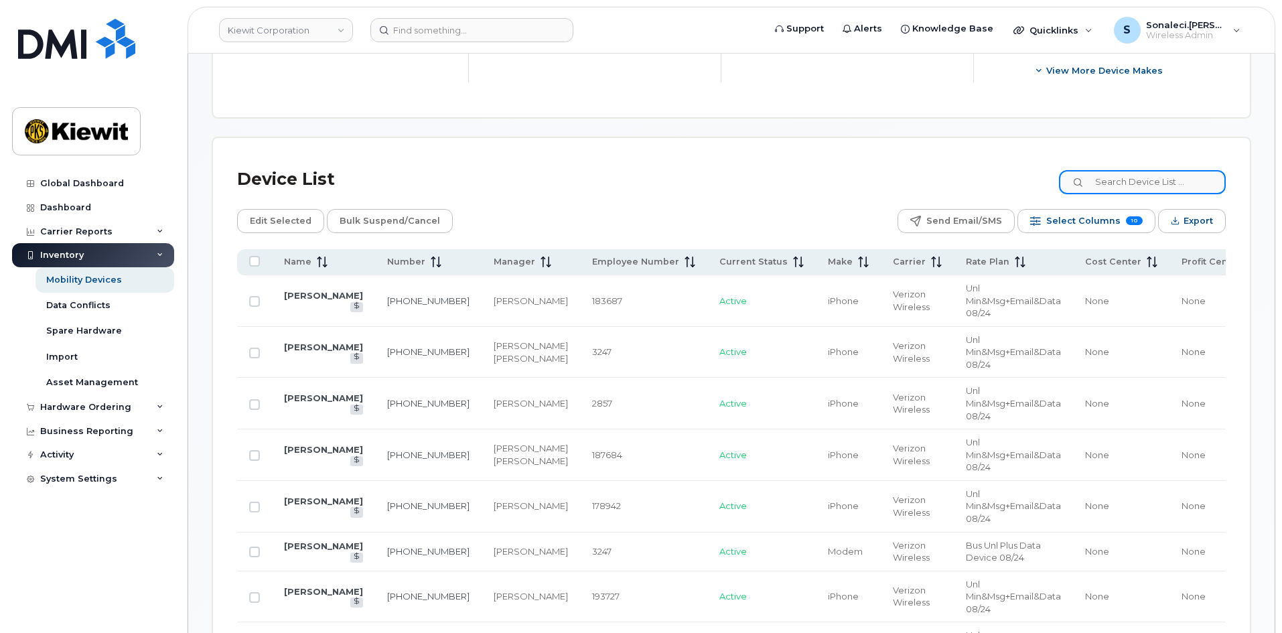
click at [1154, 170] on input at bounding box center [1142, 182] width 167 height 24
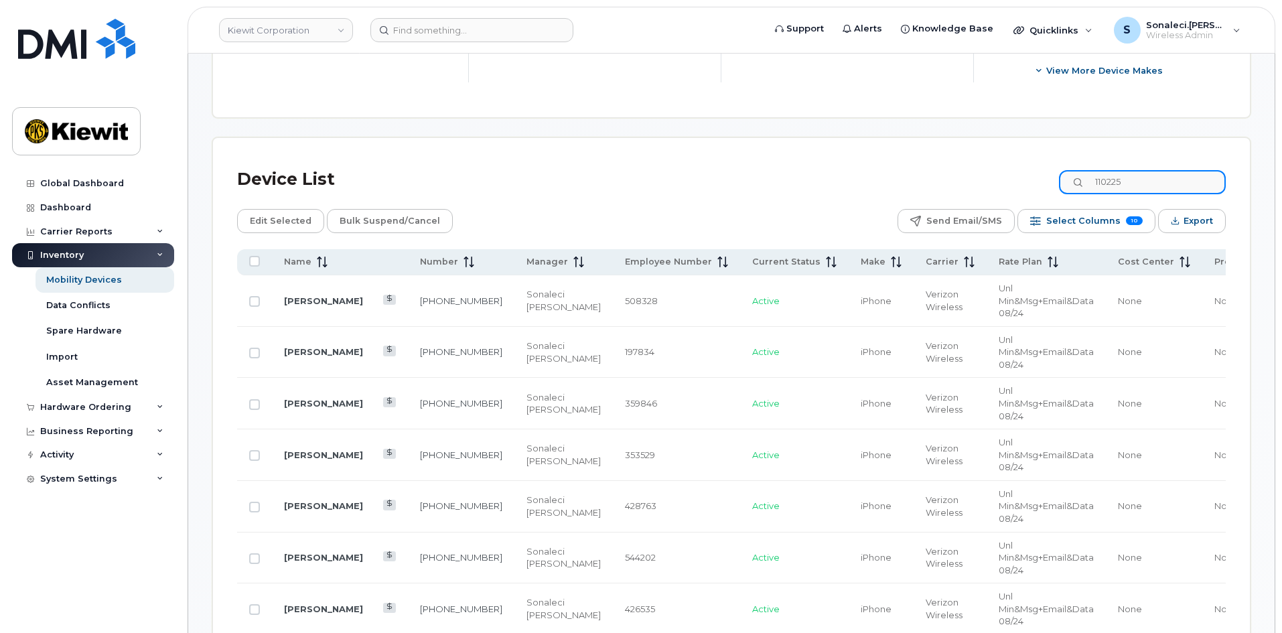
type input "110225"
click at [295, 256] on span "Name" at bounding box center [297, 262] width 27 height 12
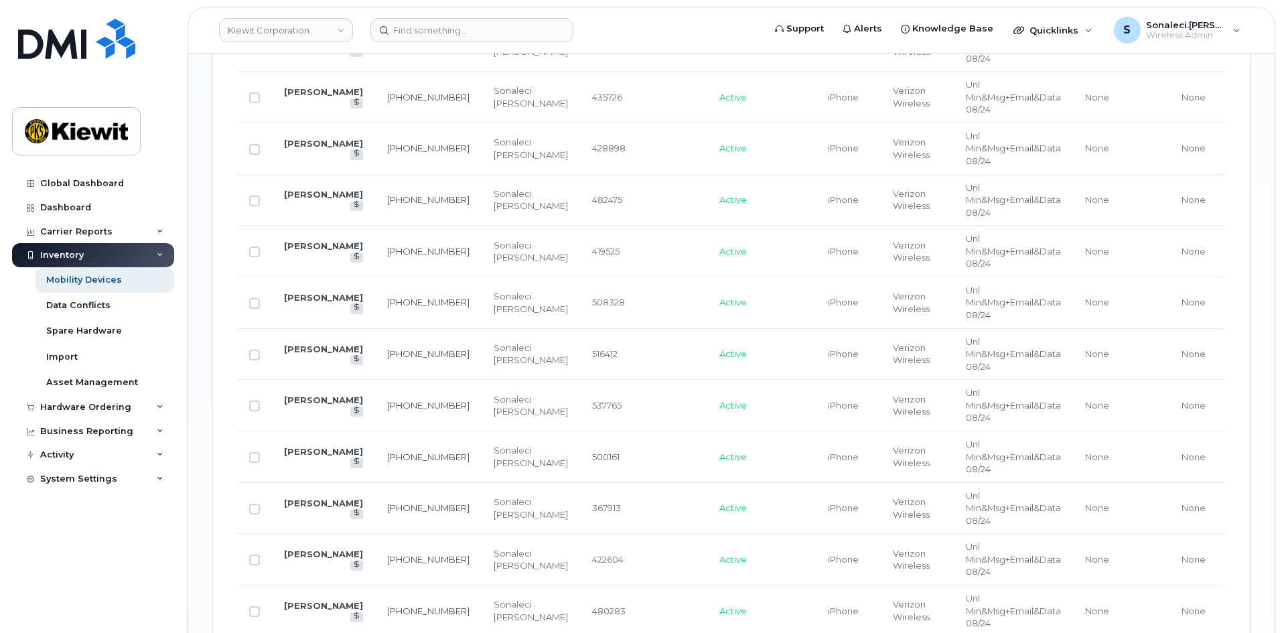
scroll to position [2092, 0]
click at [292, 191] on link "JARROD RECTOR" at bounding box center [323, 196] width 79 height 11
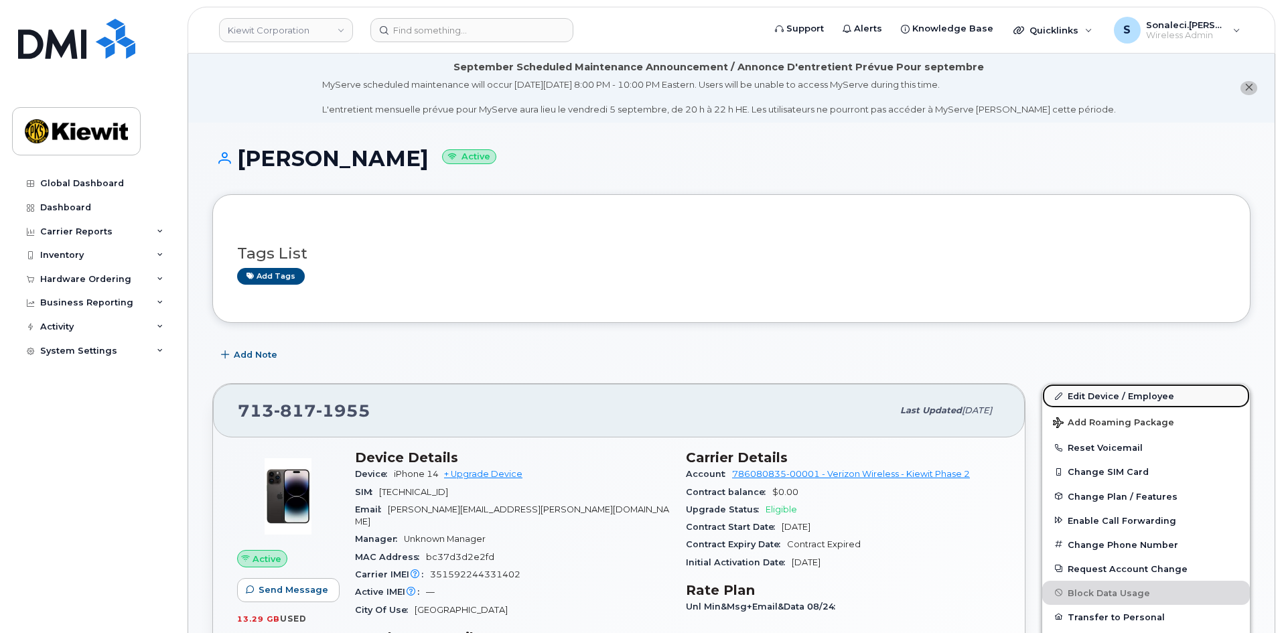
click at [1082, 398] on link "Edit Device / Employee" at bounding box center [1146, 396] width 208 height 24
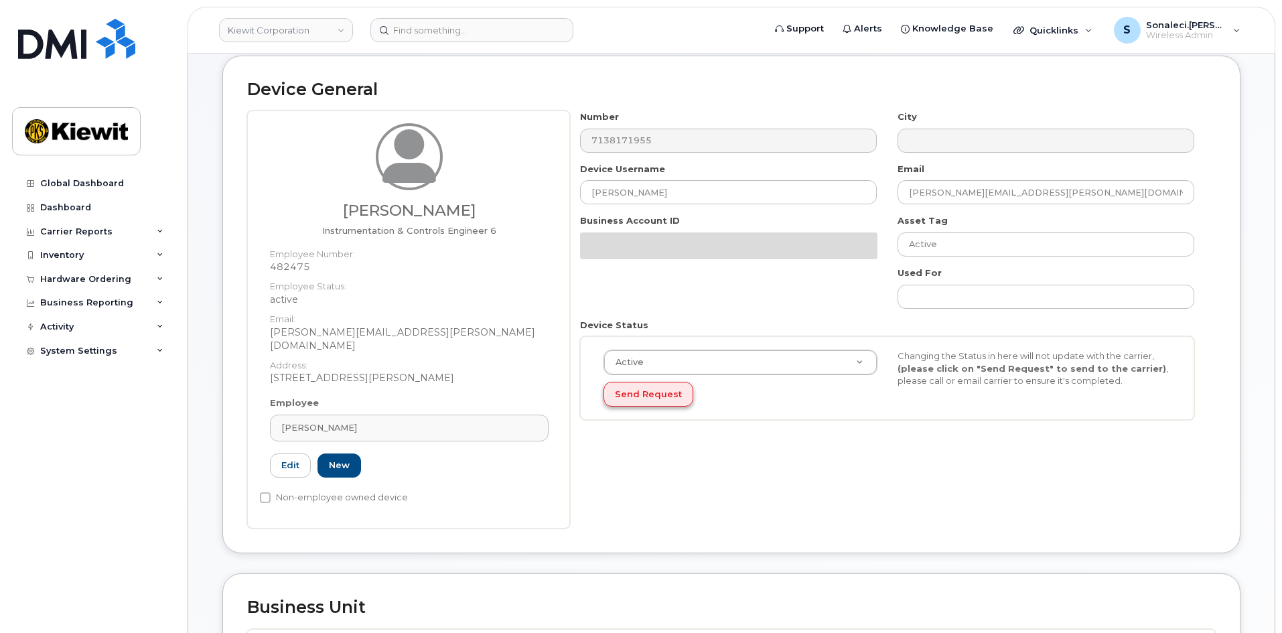
scroll to position [136, 0]
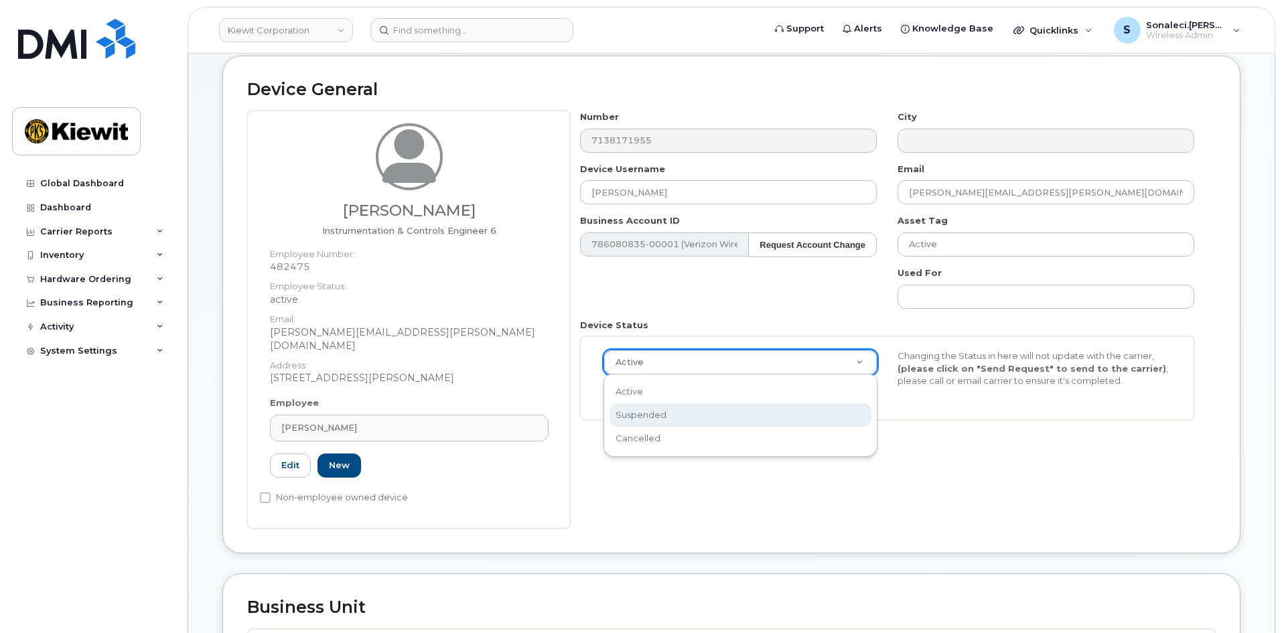
select select "suspended"
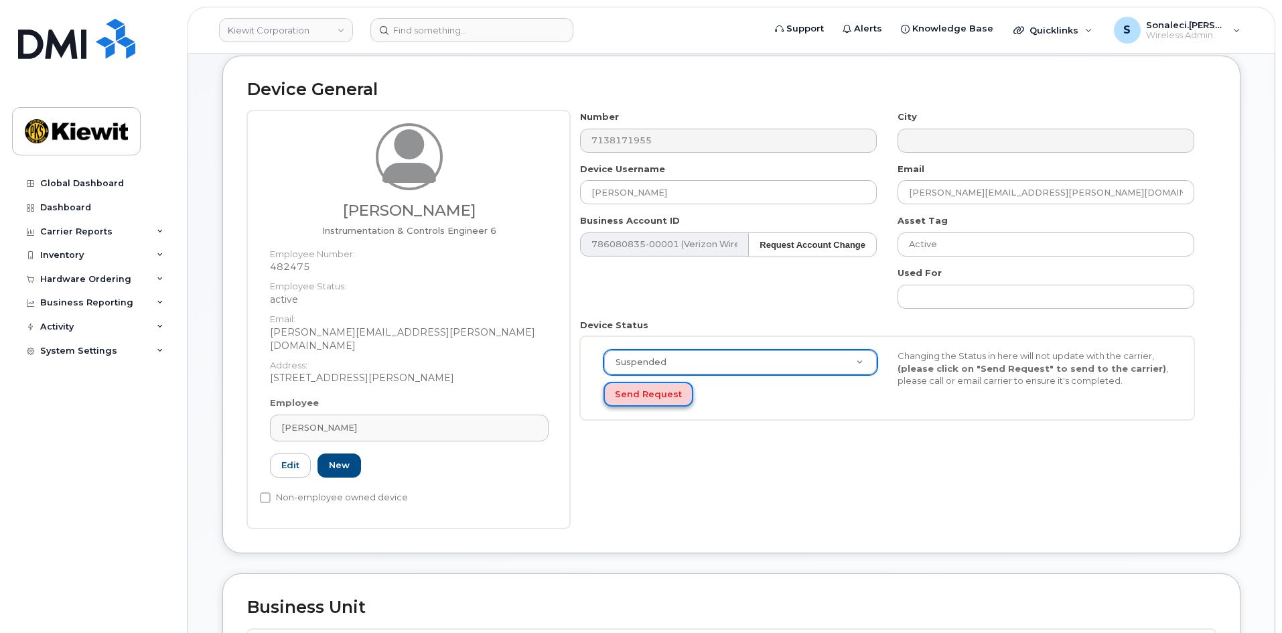
click at [642, 392] on button "Send Request" at bounding box center [648, 394] width 90 height 25
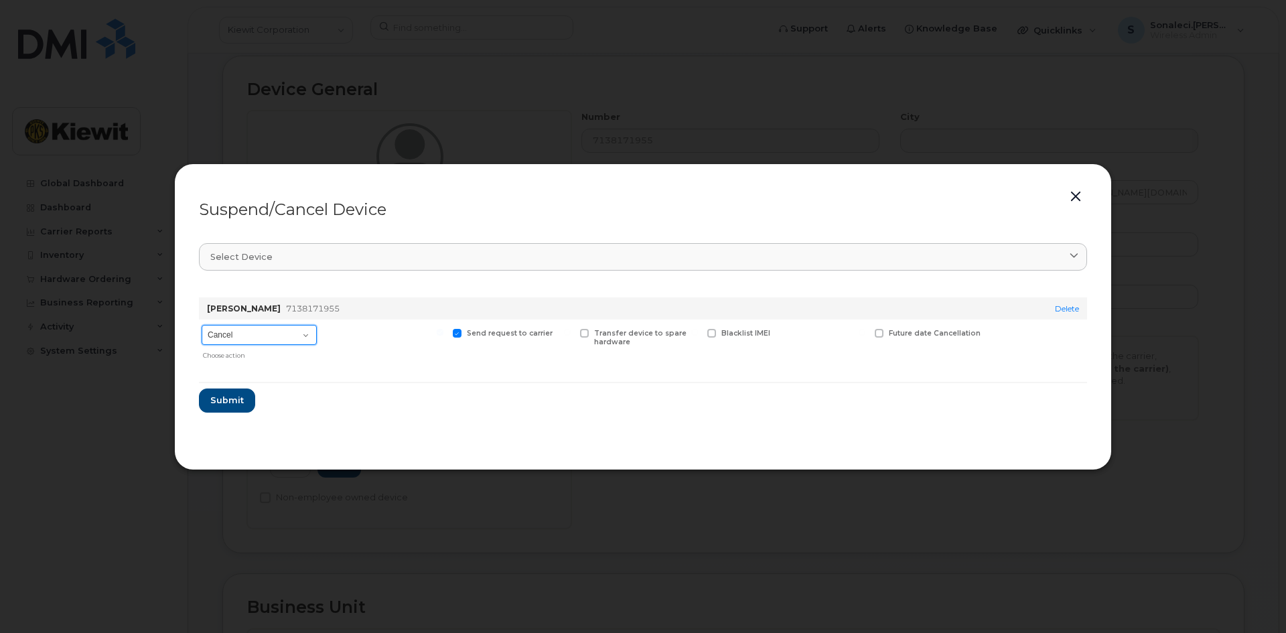
click at [279, 339] on select "Cancel Suspend - Reduced Rate Suspend - Full Rate Suspend - Lost Device/Stolen …" at bounding box center [259, 335] width 115 height 20
select select "[object Object]"
click at [202, 325] on select "Cancel Suspend - Reduced Rate Suspend - Full Rate Suspend - Lost Device/Stolen …" at bounding box center [259, 335] width 115 height 20
click at [238, 395] on span "Submit" at bounding box center [226, 400] width 33 height 13
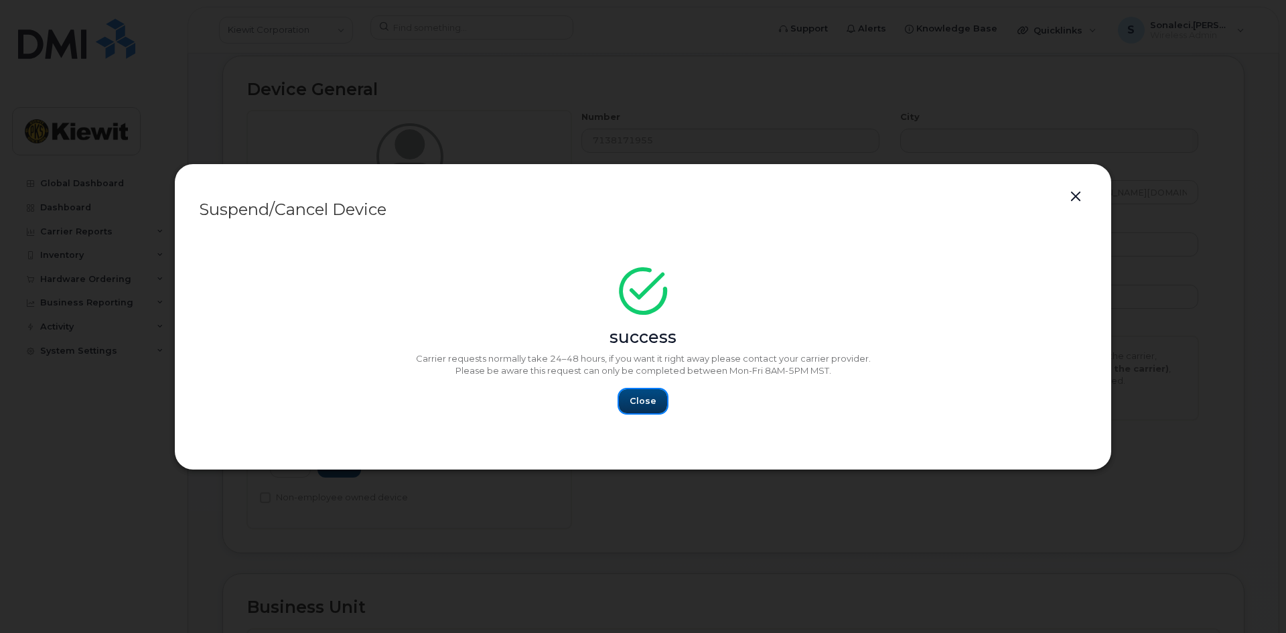
click at [637, 396] on span "Close" at bounding box center [642, 400] width 27 height 13
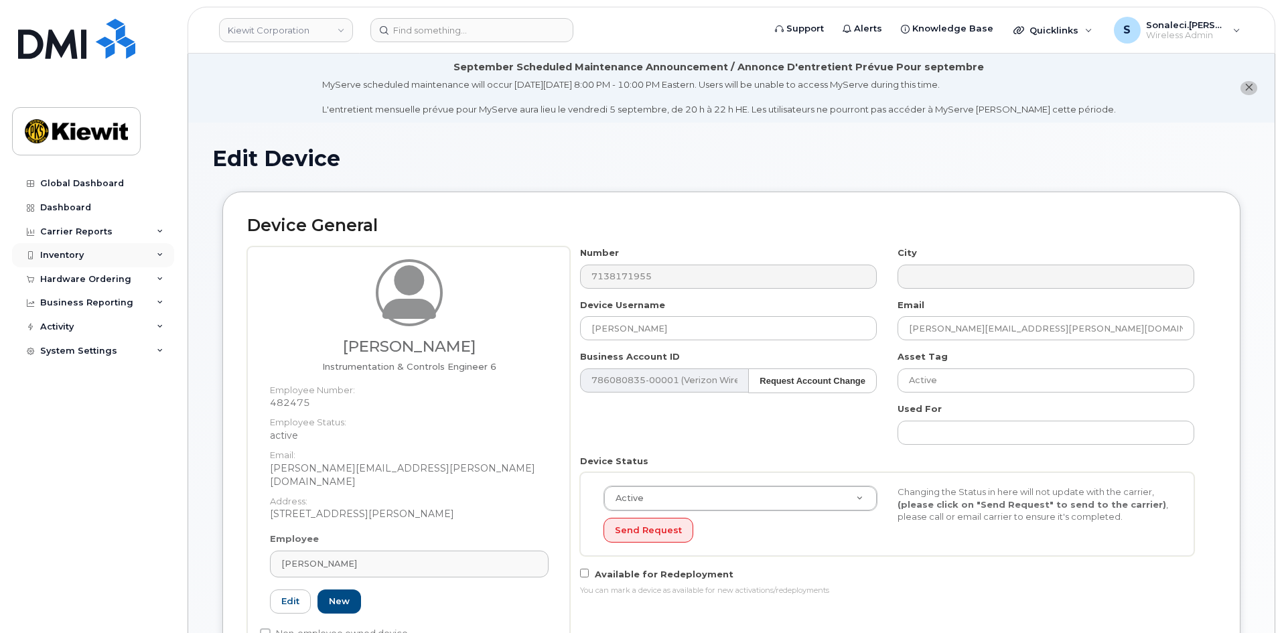
click at [83, 248] on div "Inventory" at bounding box center [93, 255] width 162 height 24
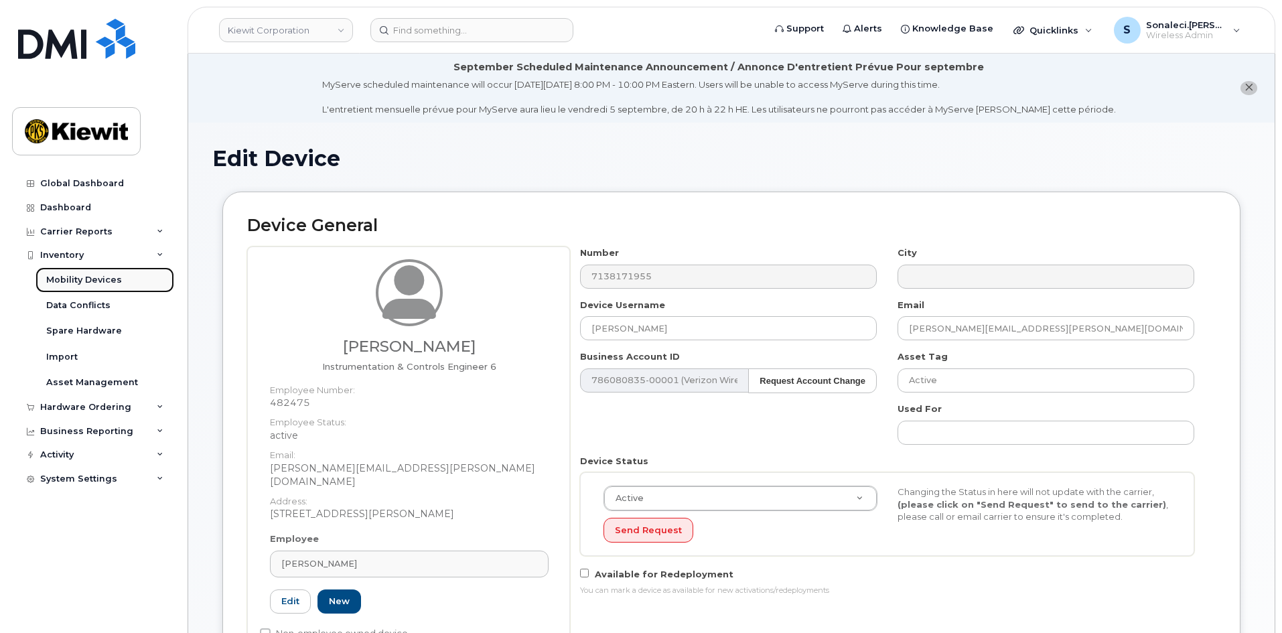
click at [93, 276] on div "Mobility Devices" at bounding box center [84, 280] width 76 height 12
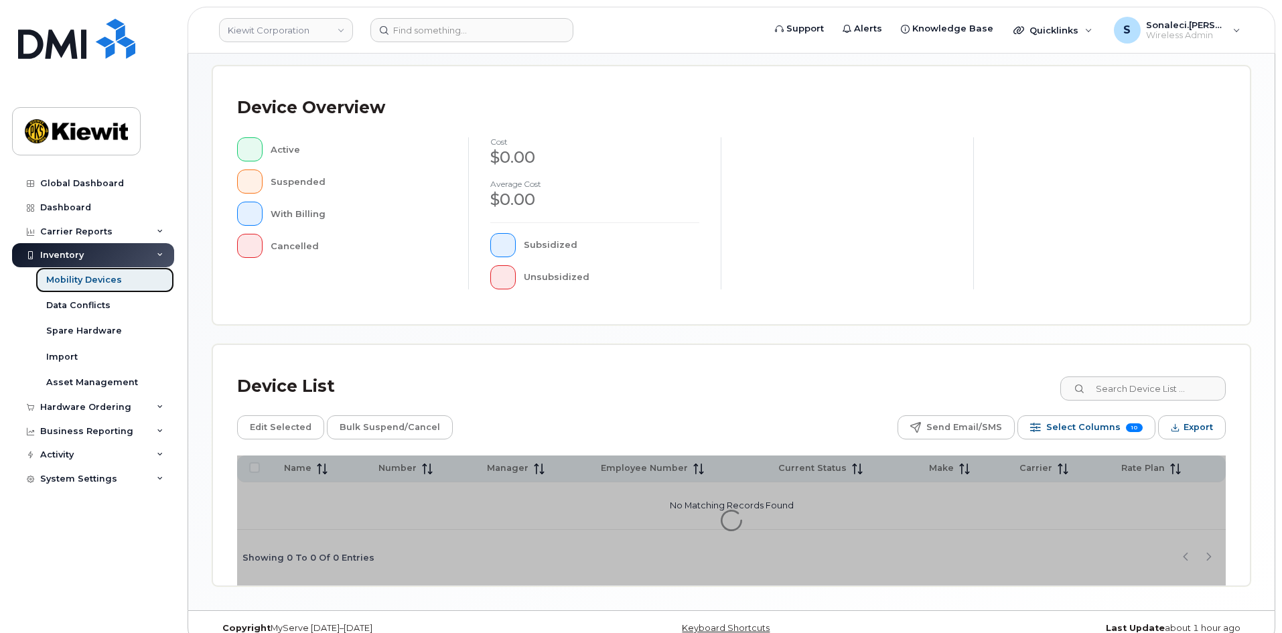
scroll to position [288, 0]
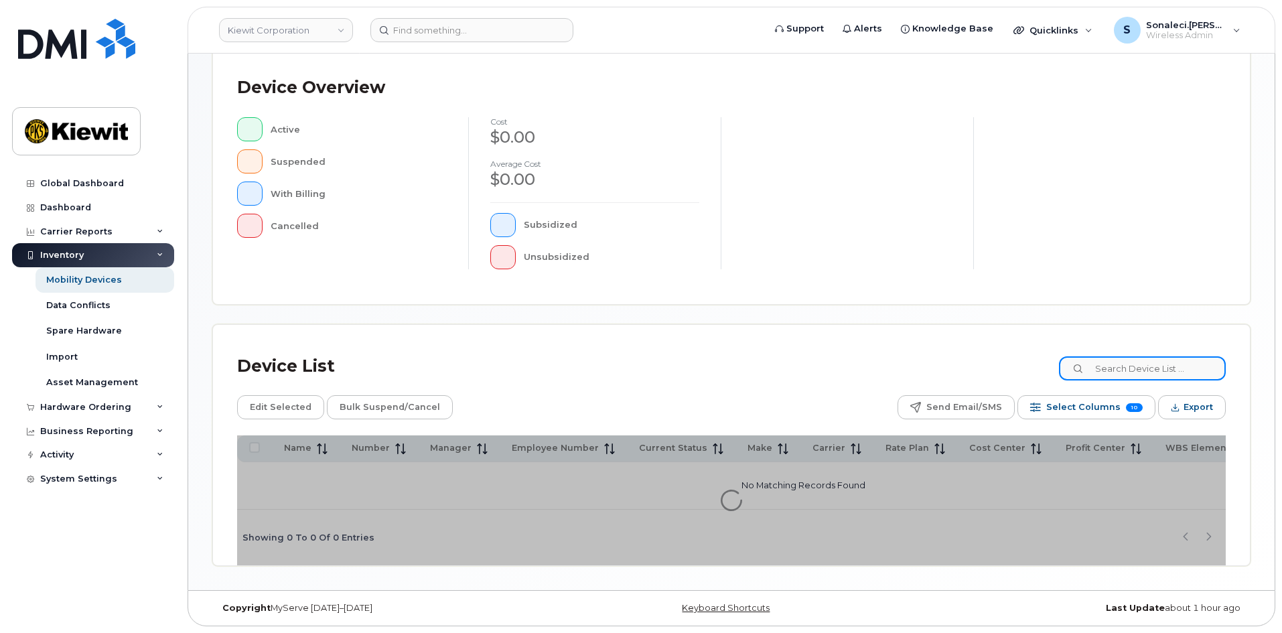
click at [1129, 373] on input at bounding box center [1142, 368] width 167 height 24
type input "110225"
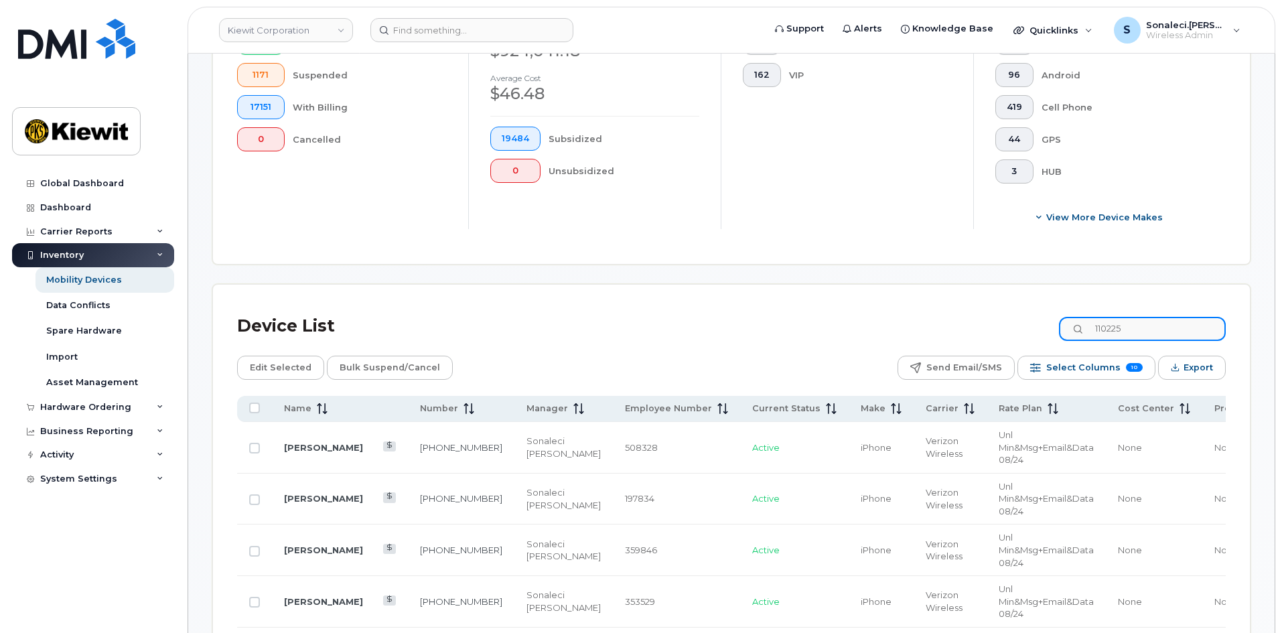
scroll to position [422, 0]
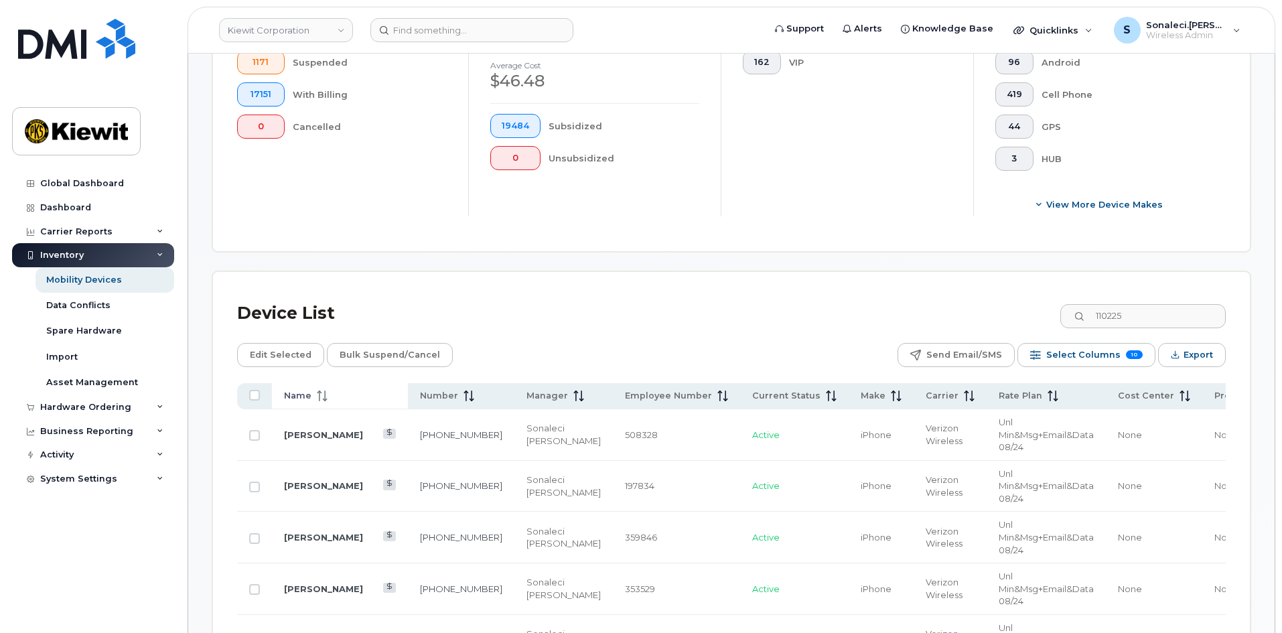
click at [301, 391] on th "Name" at bounding box center [340, 396] width 136 height 26
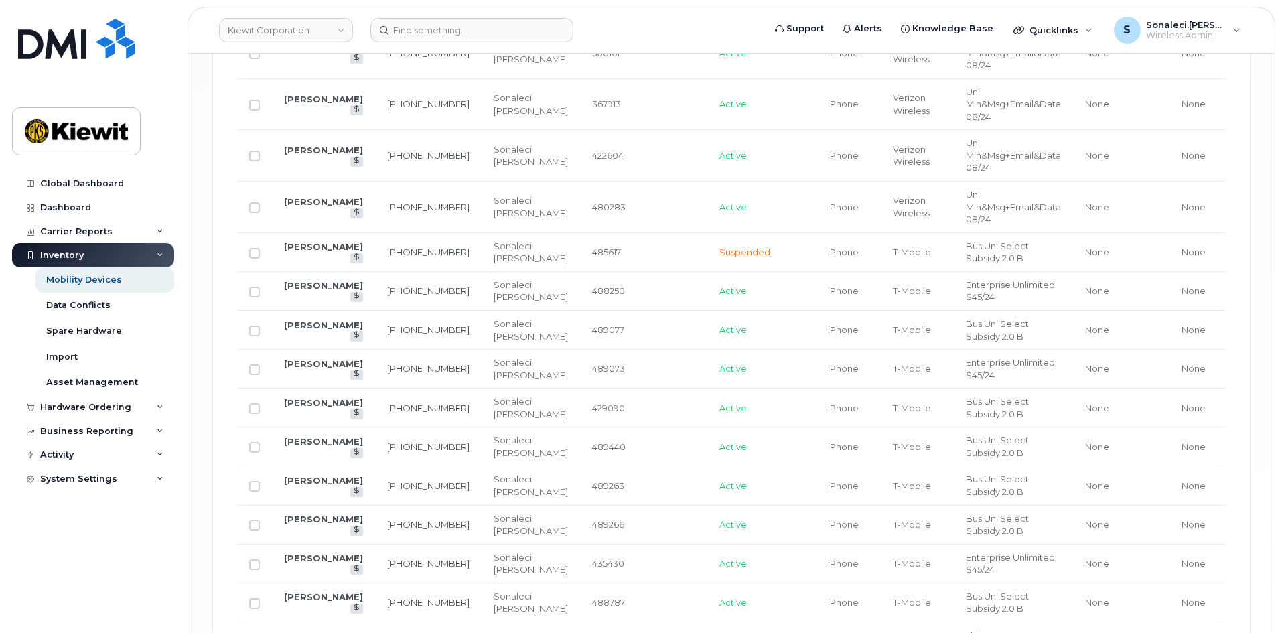
scroll to position [2694, 0]
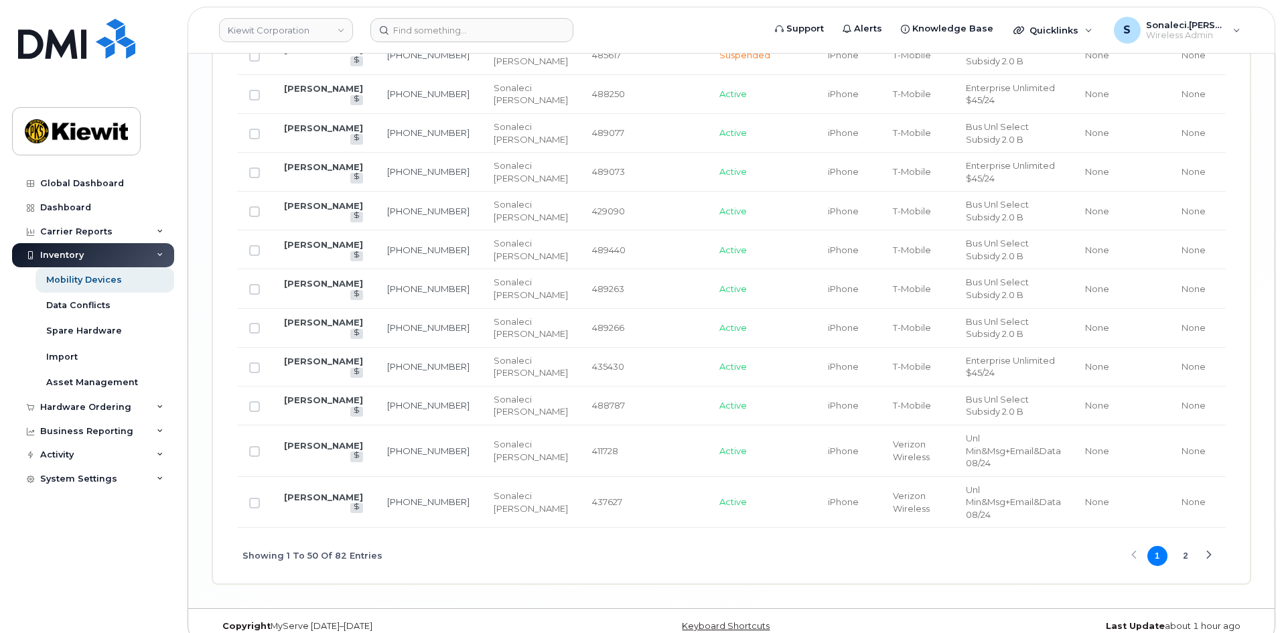
click at [1206, 551] on div "Next Page" at bounding box center [1208, 555] width 9 height 9
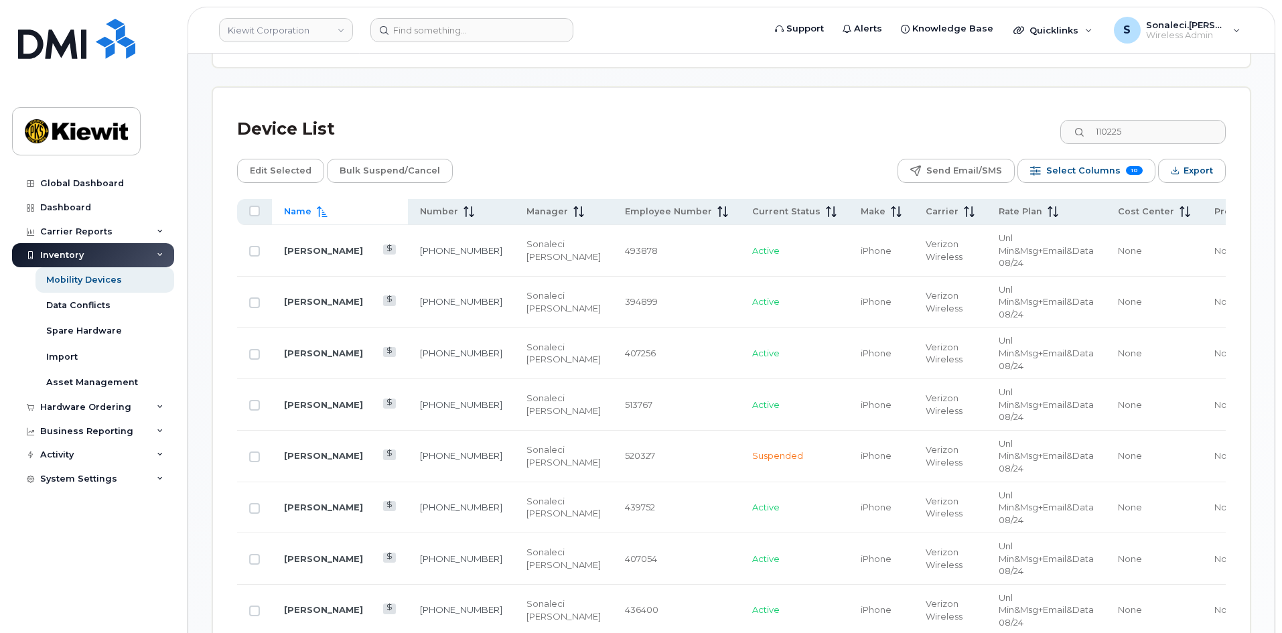
scroll to position [647, 0]
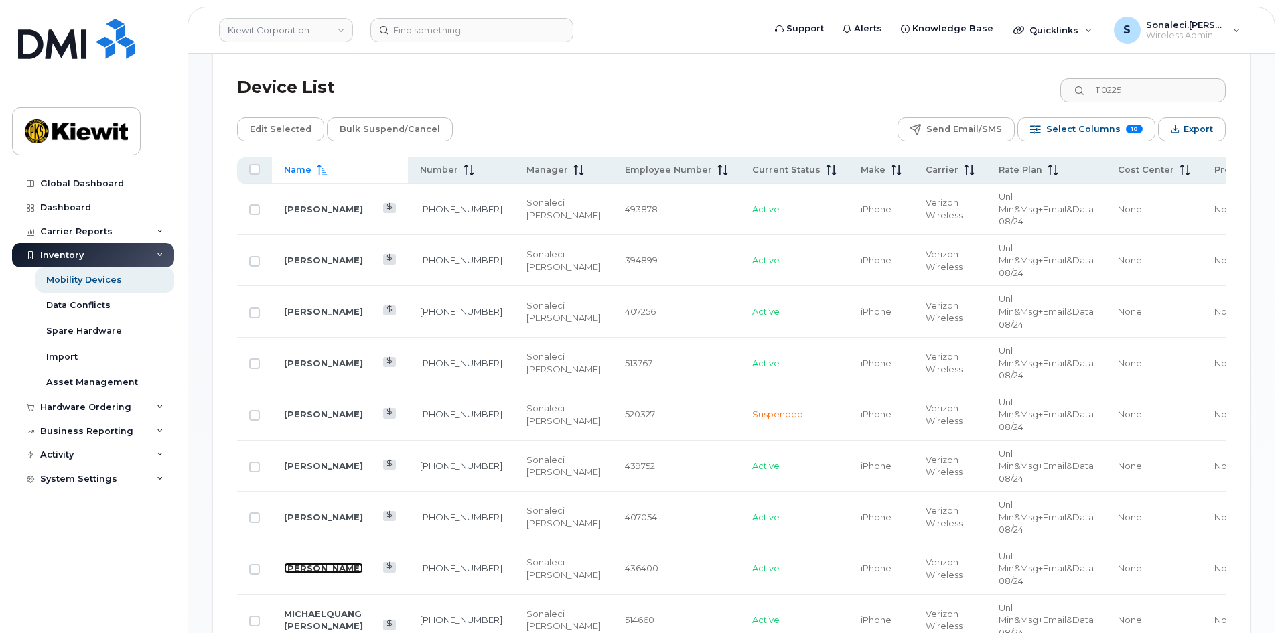
click at [297, 562] on link "[PERSON_NAME]" at bounding box center [323, 567] width 79 height 11
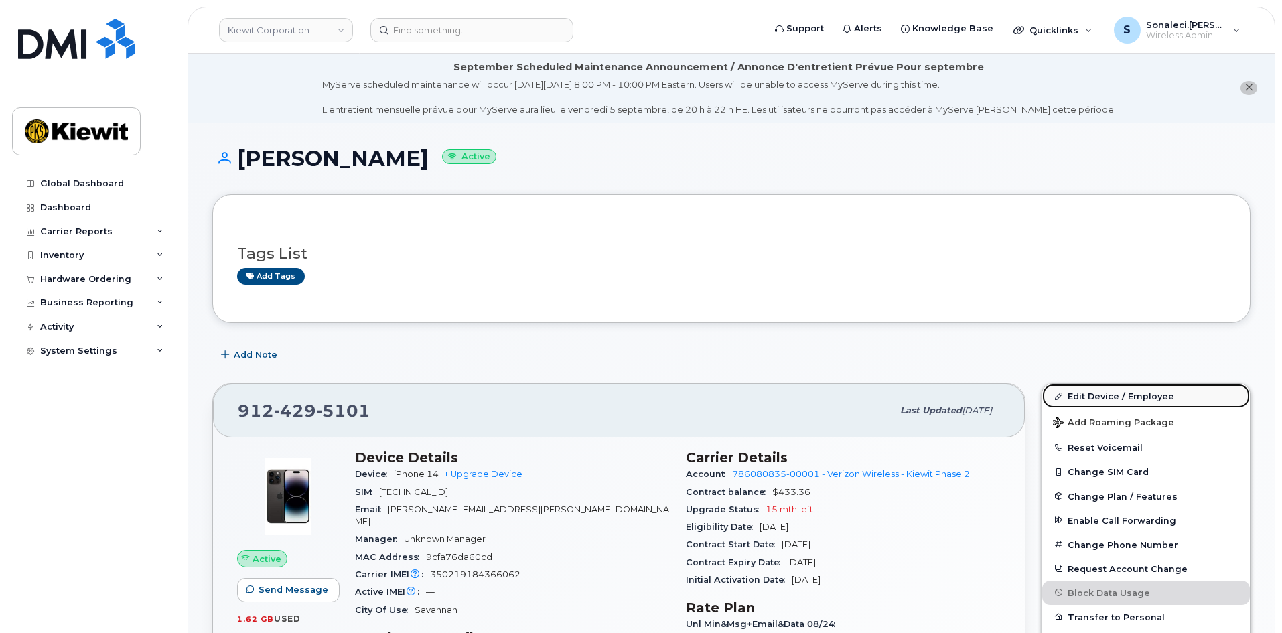
click at [1082, 396] on link "Edit Device / Employee" at bounding box center [1146, 396] width 208 height 24
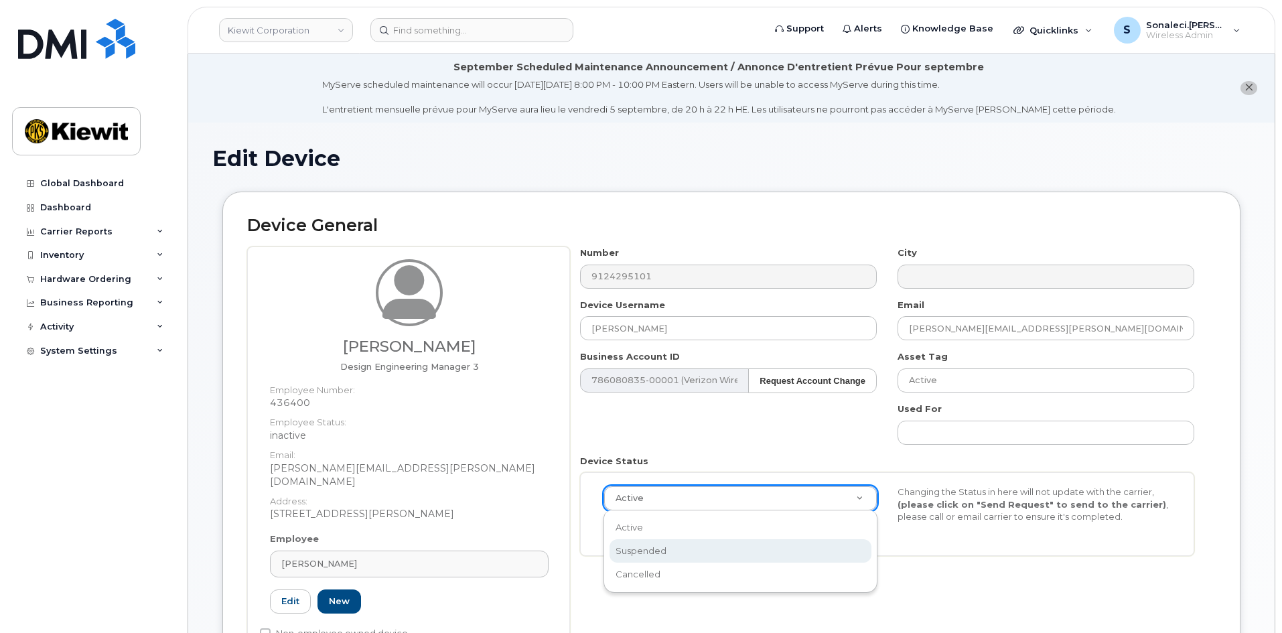
select select "suspended"
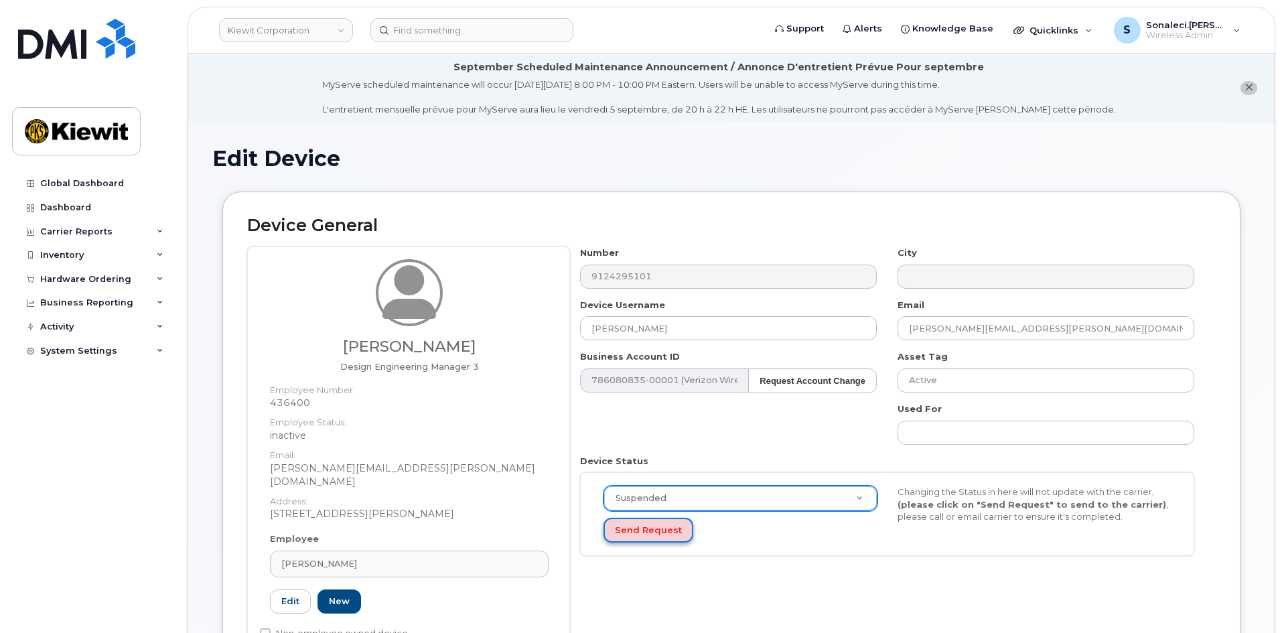
click at [640, 531] on button "Send Request" at bounding box center [648, 530] width 90 height 25
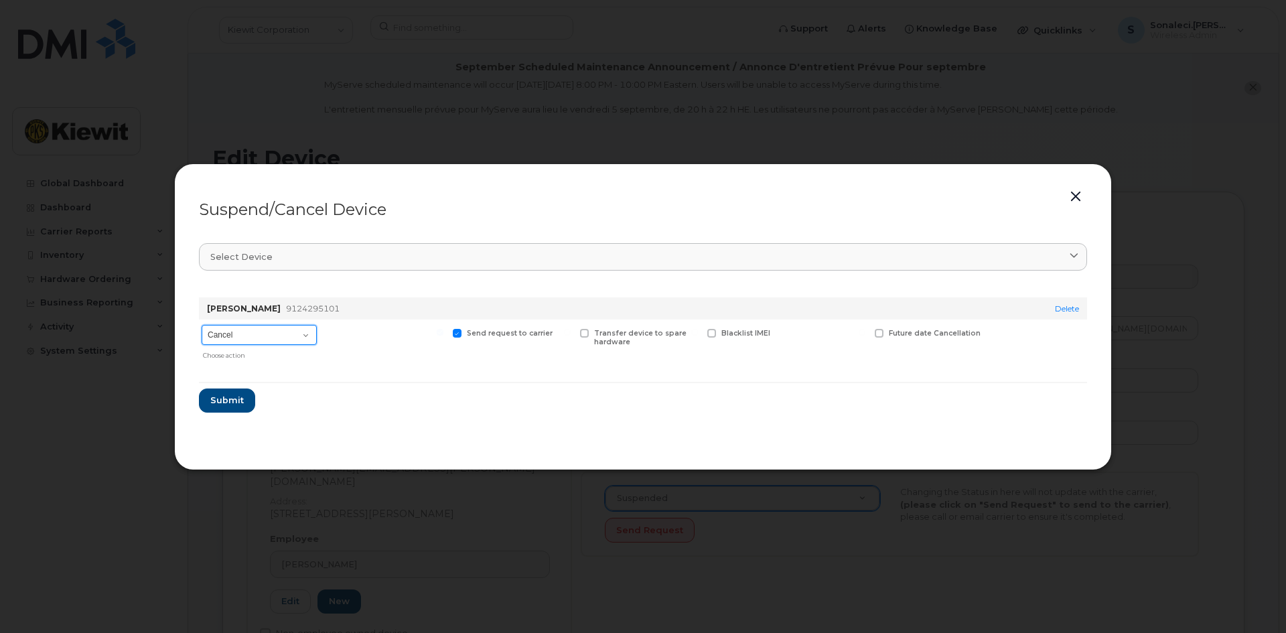
click at [271, 333] on select "Cancel Suspend - Reduced Rate Suspend - Full Rate Suspend - Lost Device/Stolen …" at bounding box center [259, 335] width 115 height 20
select select "[object Object]"
click at [202, 325] on select "Cancel Suspend - Reduced Rate Suspend - Full Rate Suspend - Lost Device/Stolen …" at bounding box center [259, 335] width 115 height 20
click at [241, 404] on span "Submit" at bounding box center [226, 400] width 33 height 13
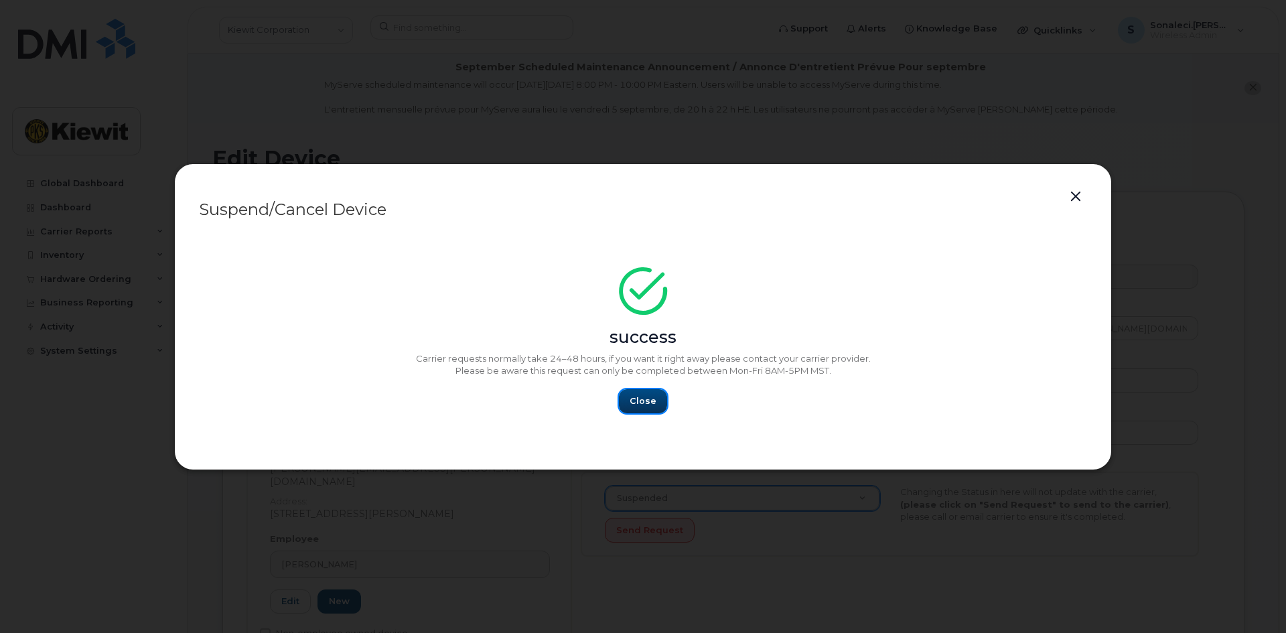
click at [631, 400] on span "Close" at bounding box center [642, 400] width 27 height 13
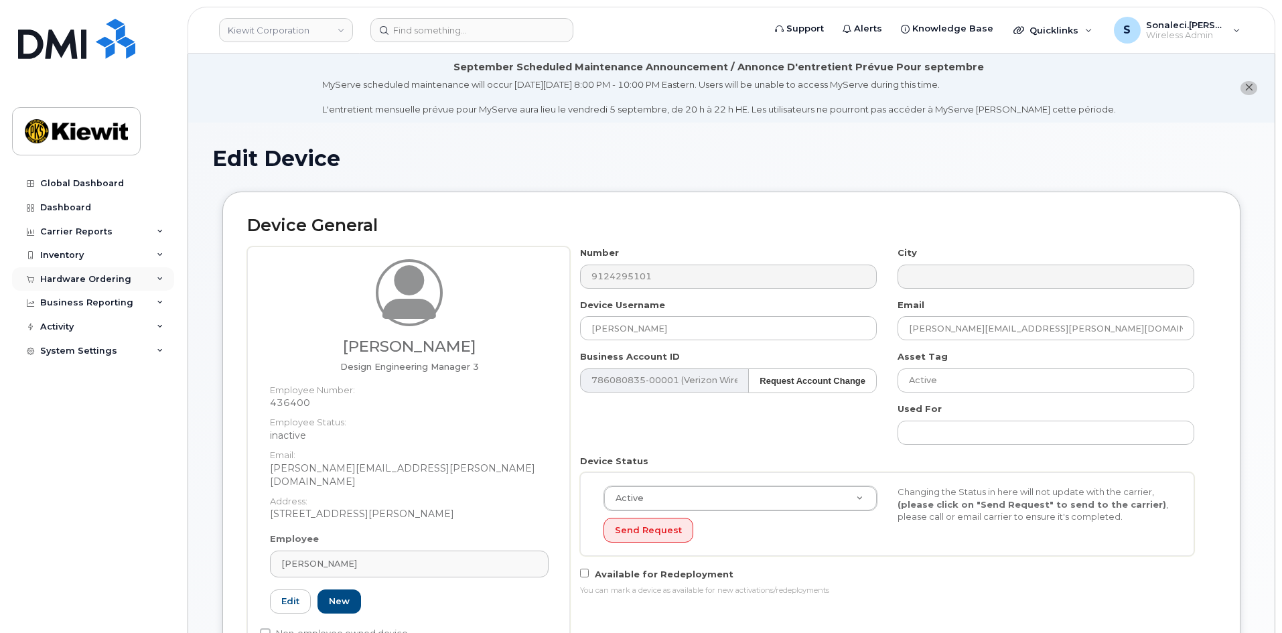
click at [84, 267] on div "Hardware Ordering" at bounding box center [93, 279] width 162 height 24
click at [84, 258] on div "Inventory" at bounding box center [93, 255] width 162 height 24
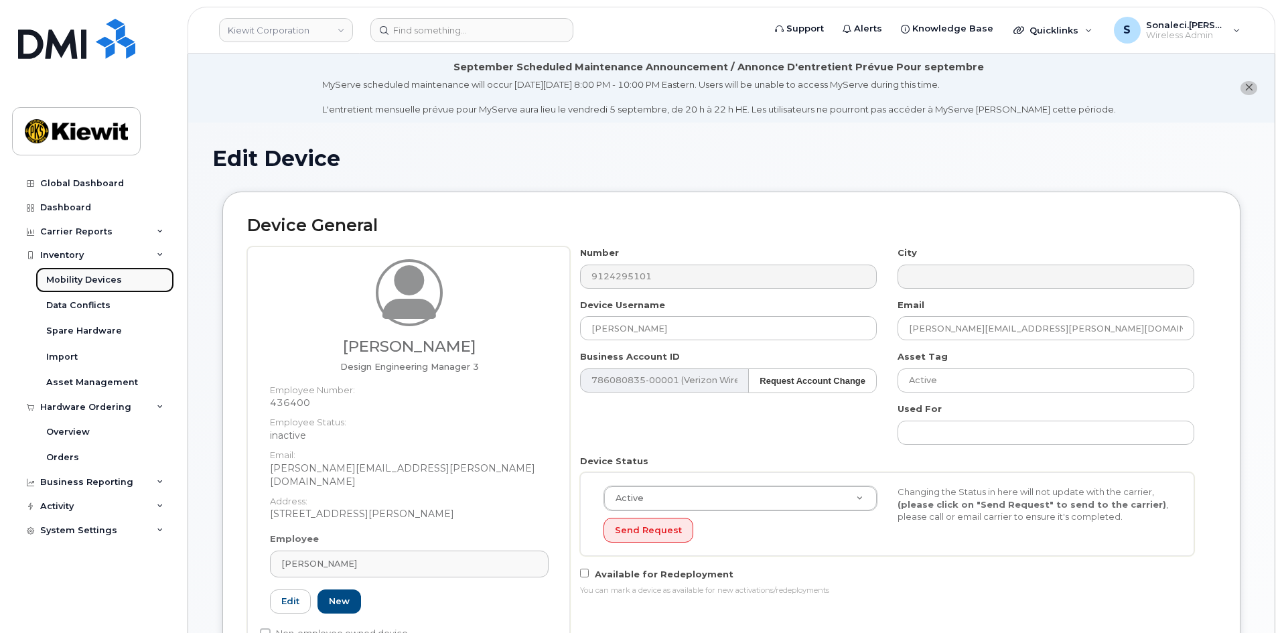
click at [88, 274] on div "Mobility Devices" at bounding box center [84, 280] width 76 height 12
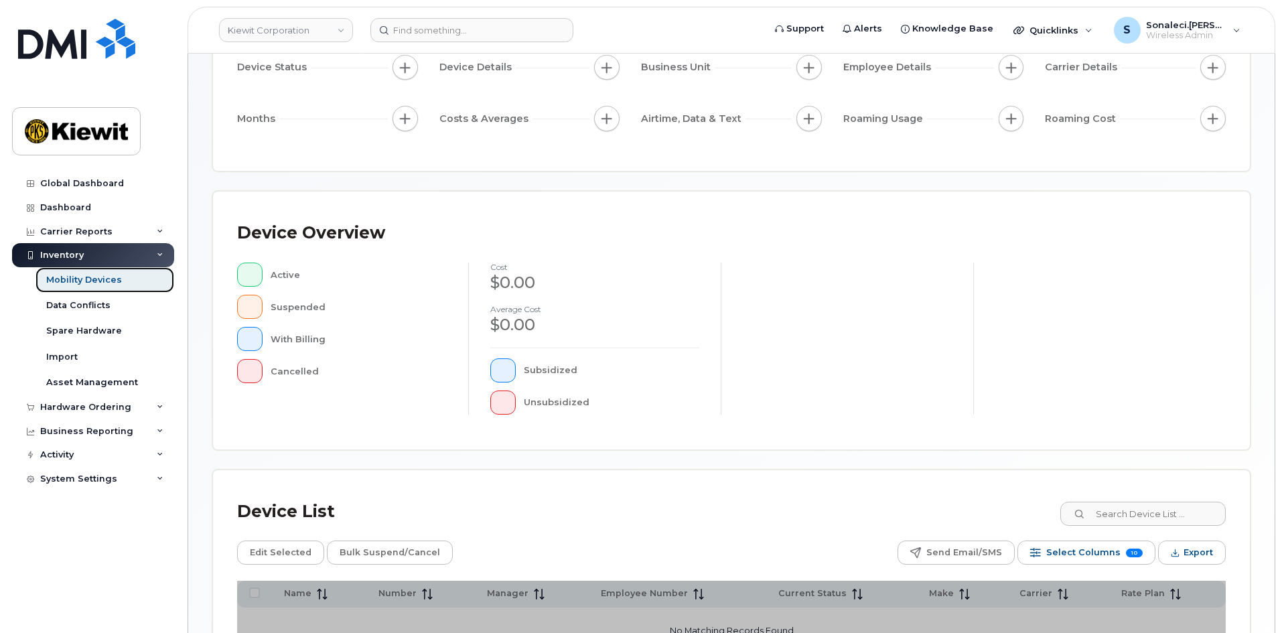
scroll to position [288, 0]
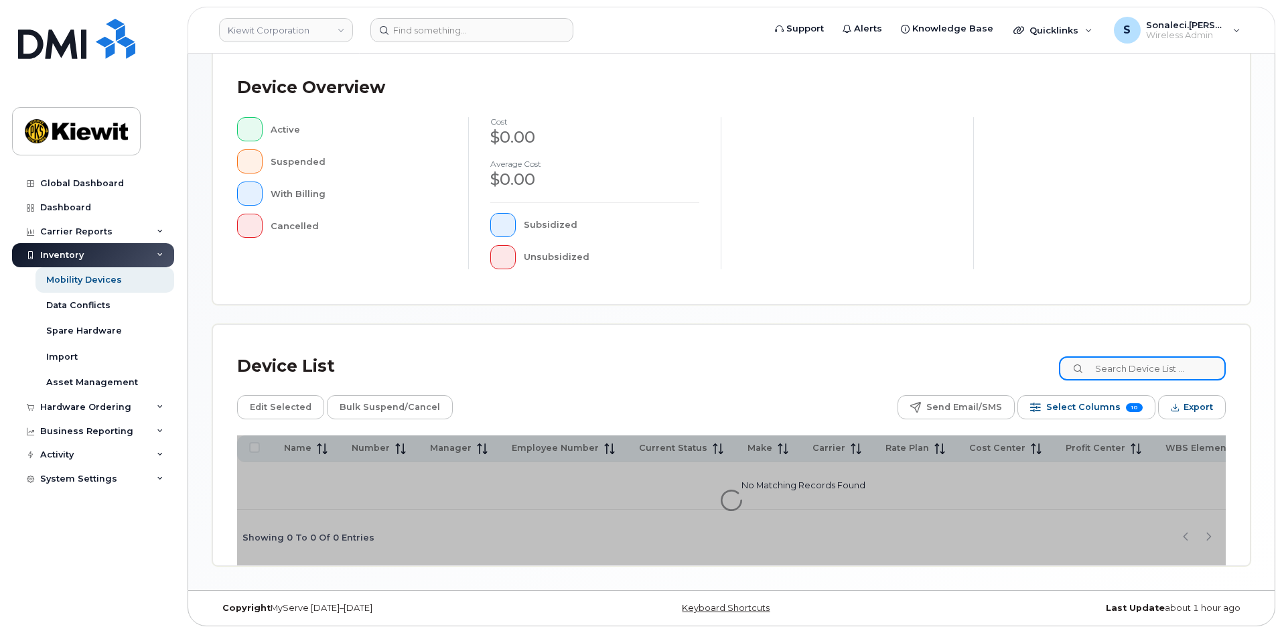
click at [1144, 374] on input at bounding box center [1142, 368] width 167 height 24
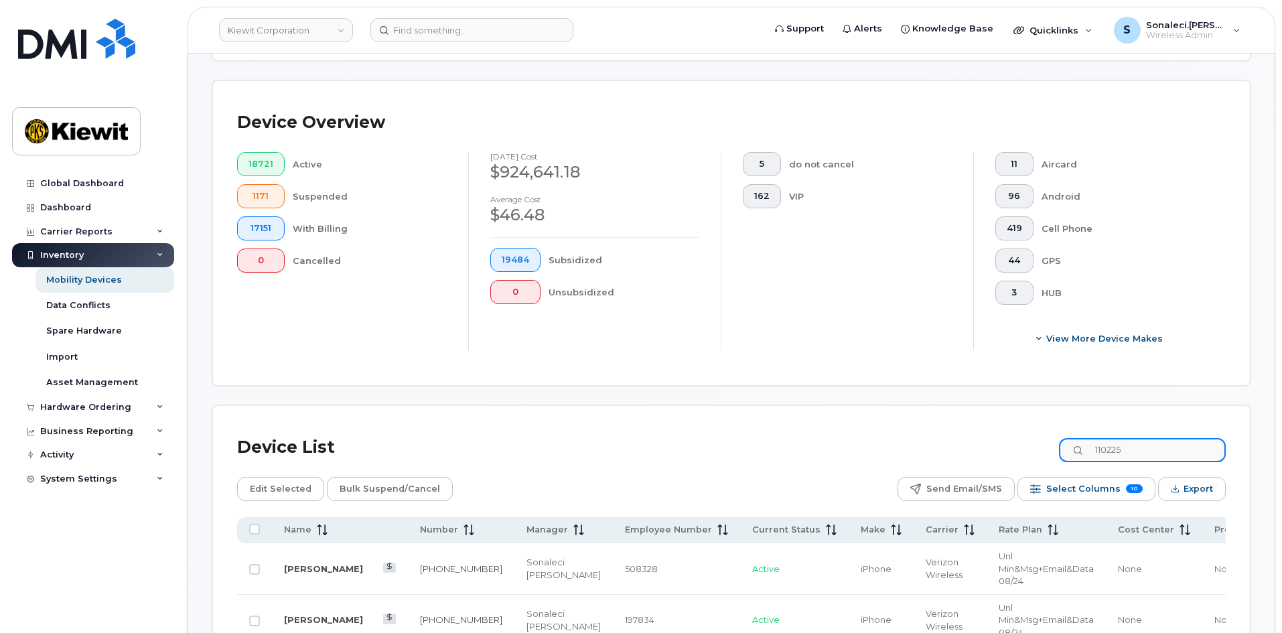
scroll to position [355, 0]
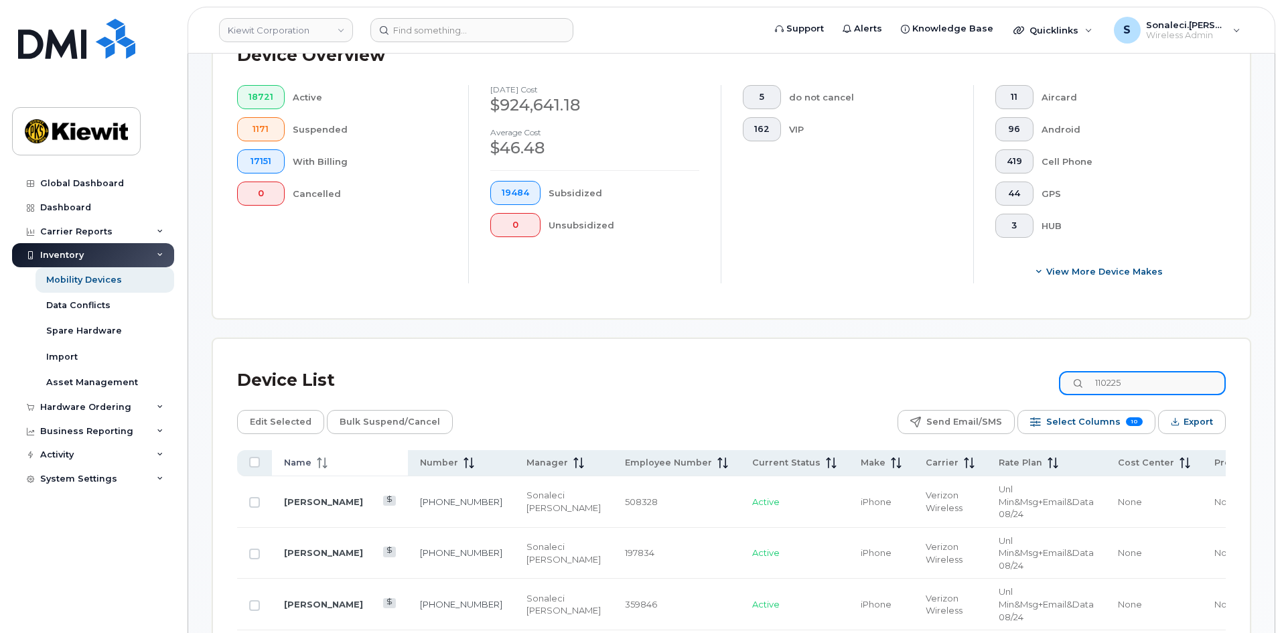
type input "110225"
click at [307, 457] on span "Name" at bounding box center [297, 463] width 27 height 12
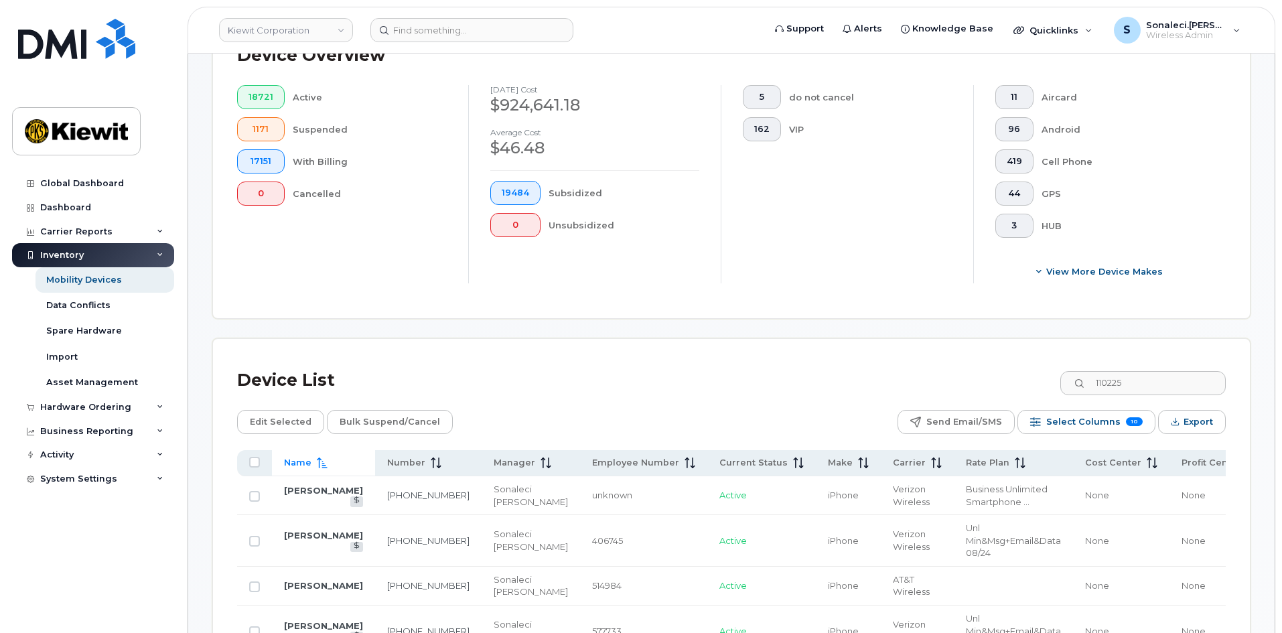
click at [307, 457] on span "Name" at bounding box center [297, 463] width 27 height 12
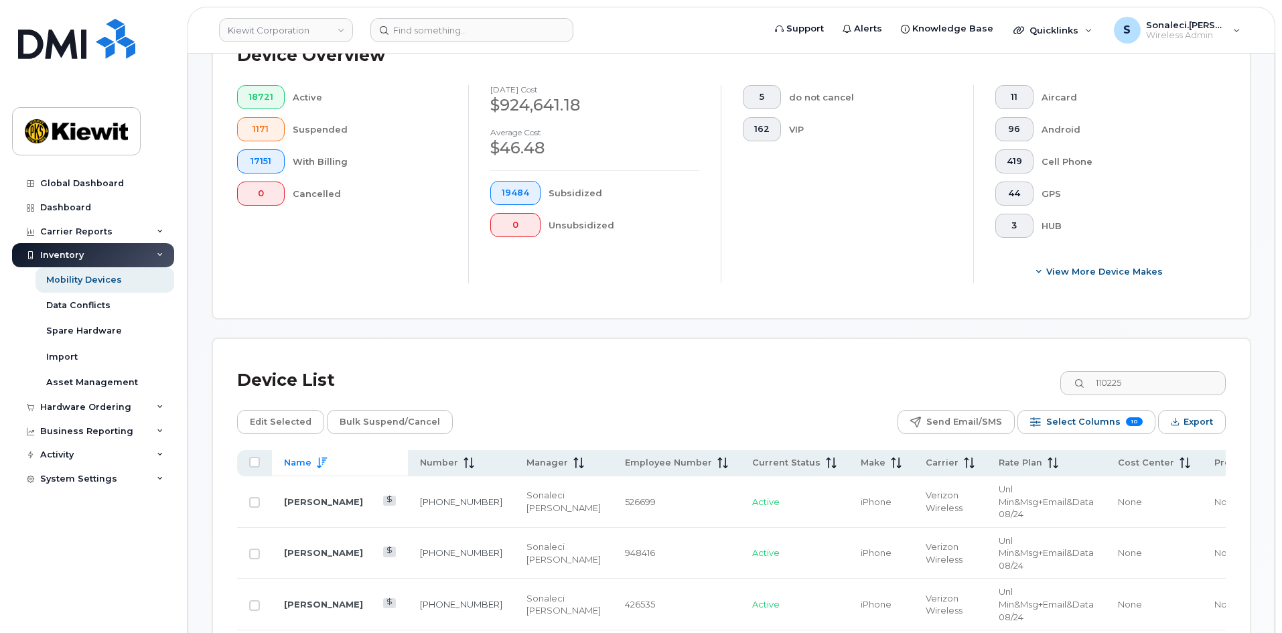
click at [307, 457] on span "Name" at bounding box center [297, 463] width 27 height 12
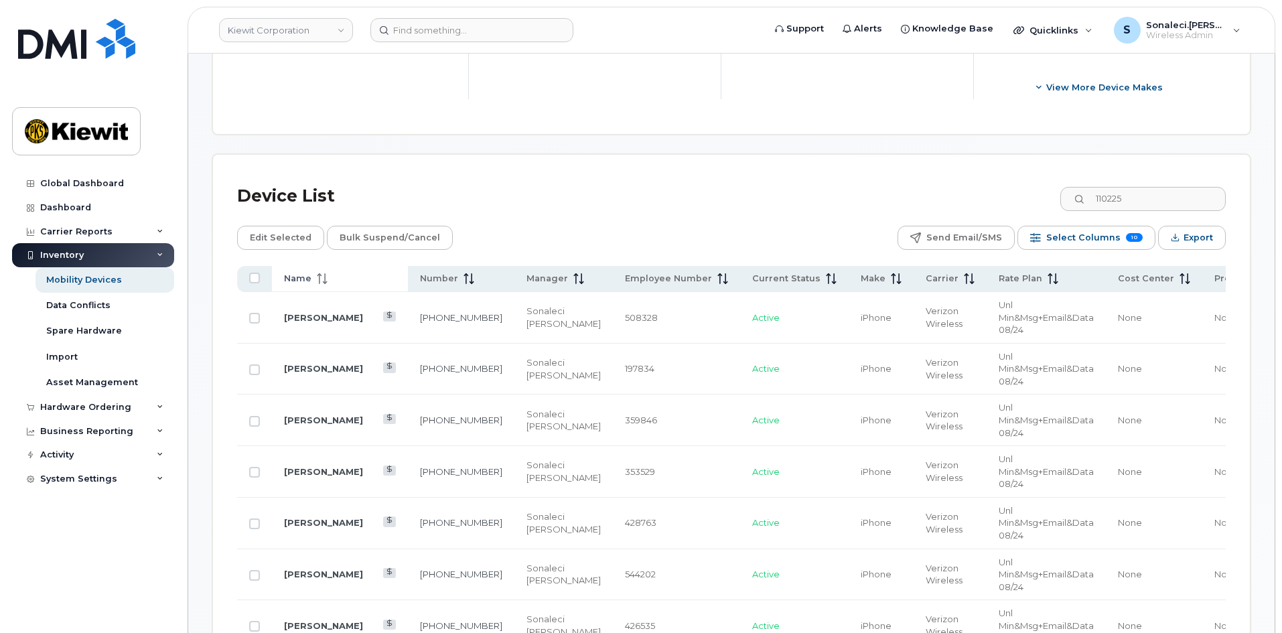
scroll to position [556, 0]
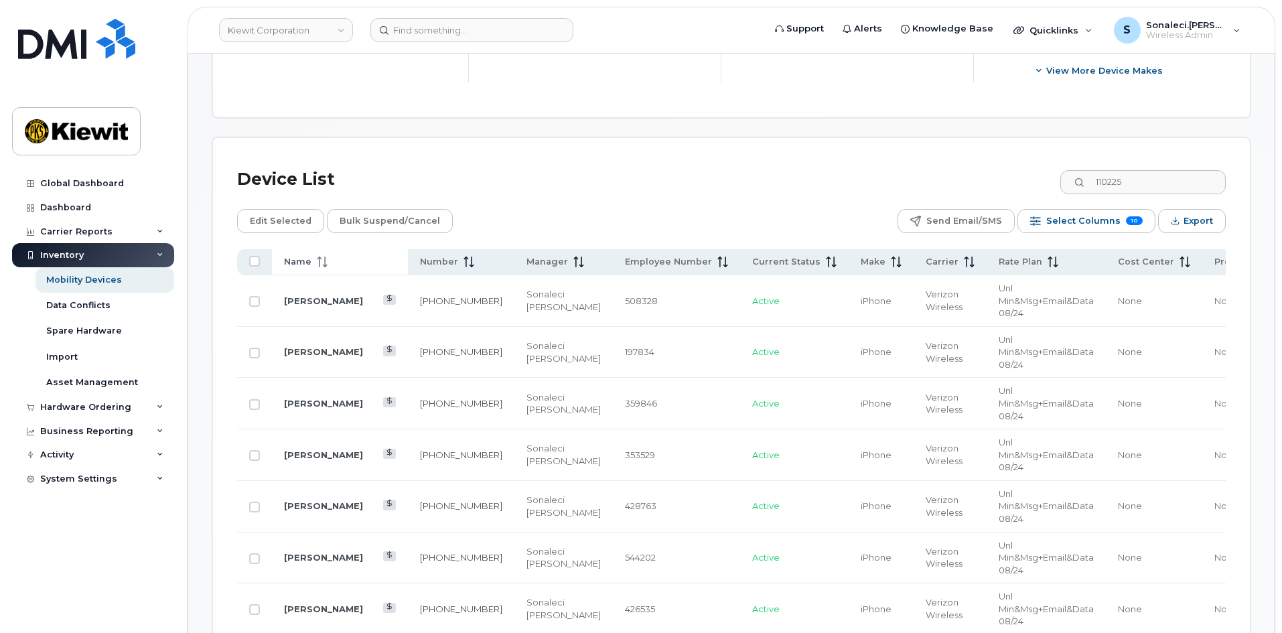
click at [306, 256] on span "Name" at bounding box center [297, 262] width 27 height 12
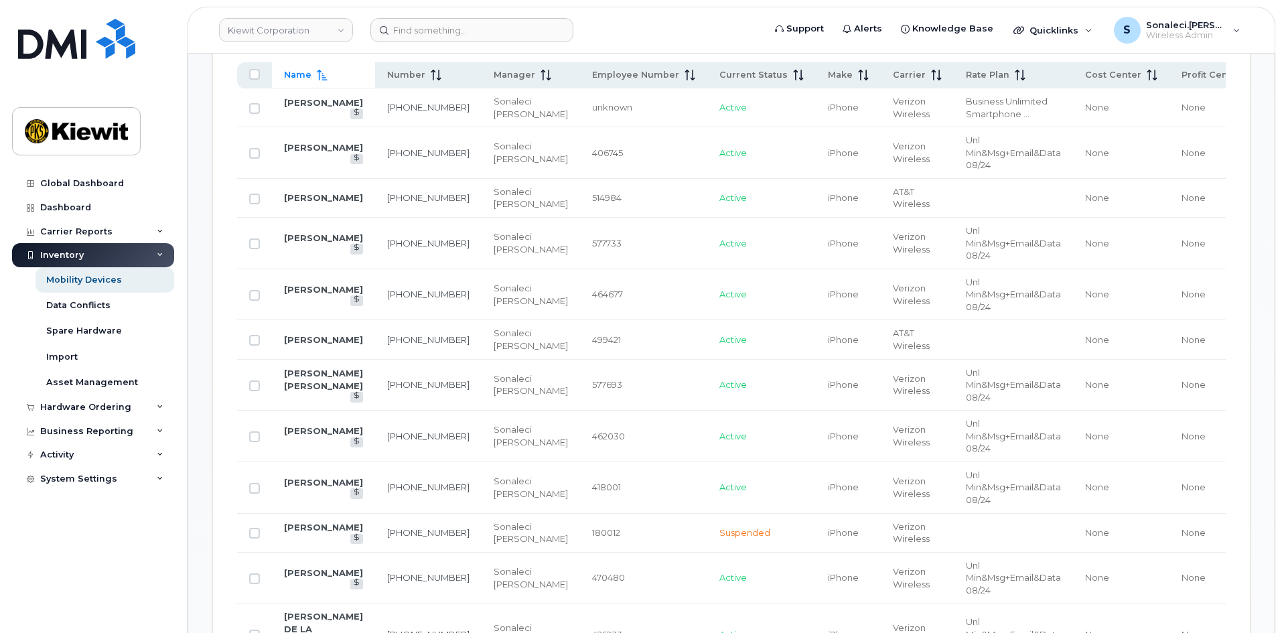
scroll to position [824, 0]
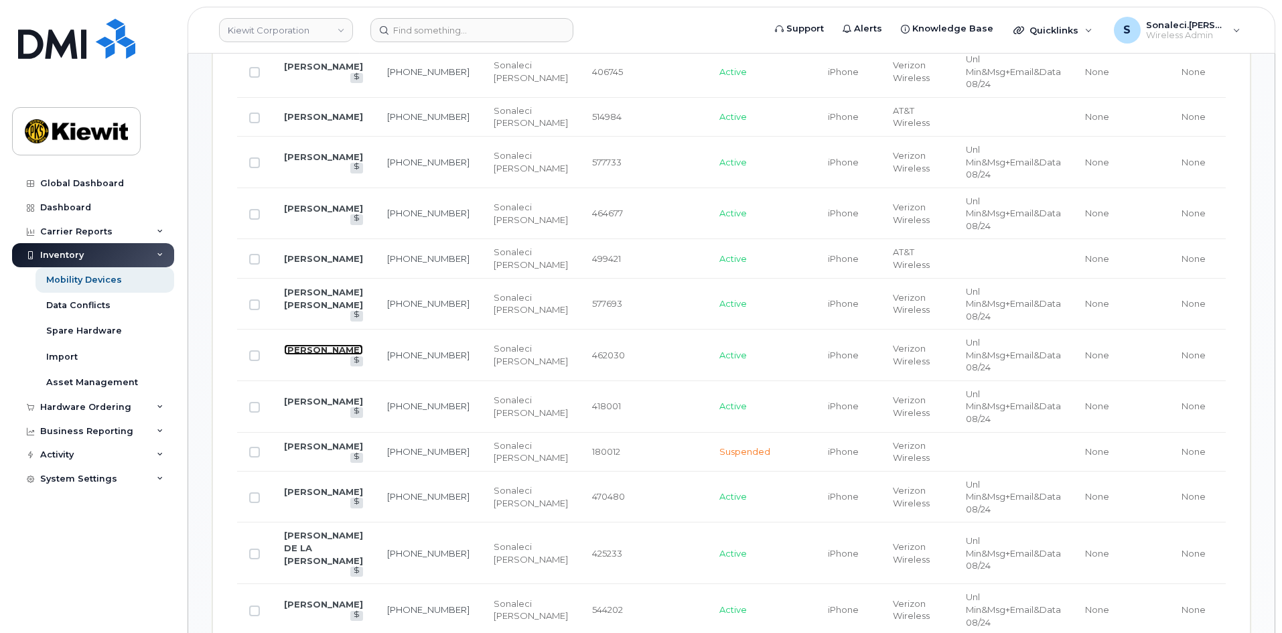
click at [293, 344] on link "[PERSON_NAME]" at bounding box center [323, 349] width 79 height 11
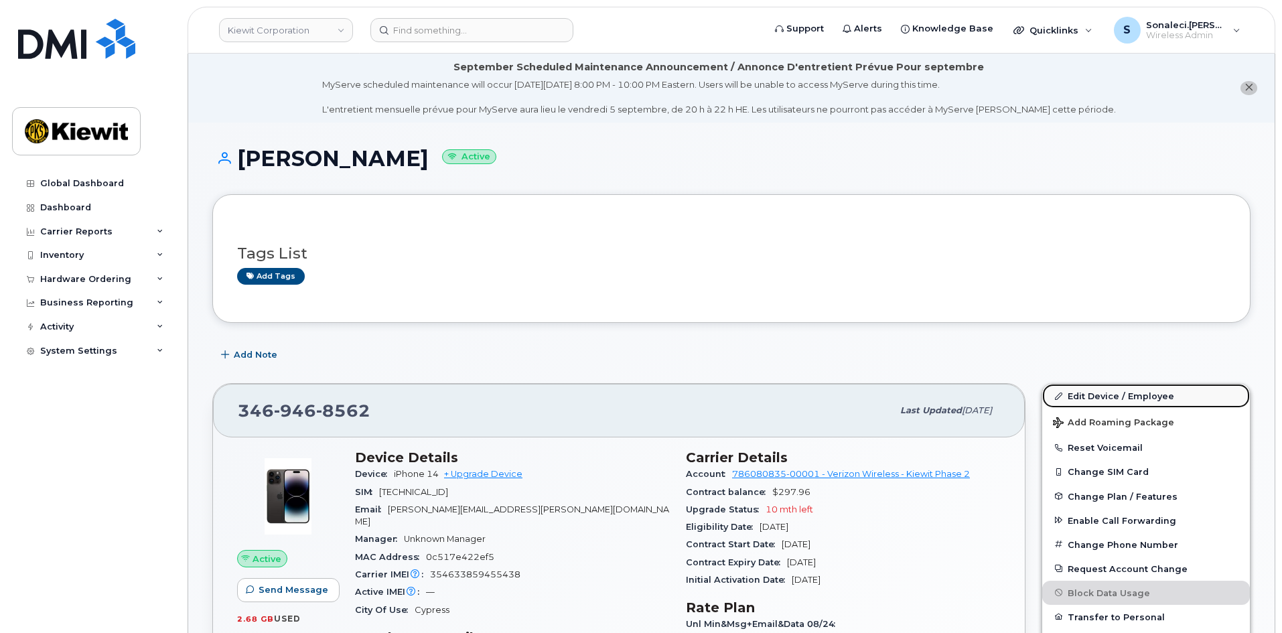
click at [1094, 394] on link "Edit Device / Employee" at bounding box center [1146, 396] width 208 height 24
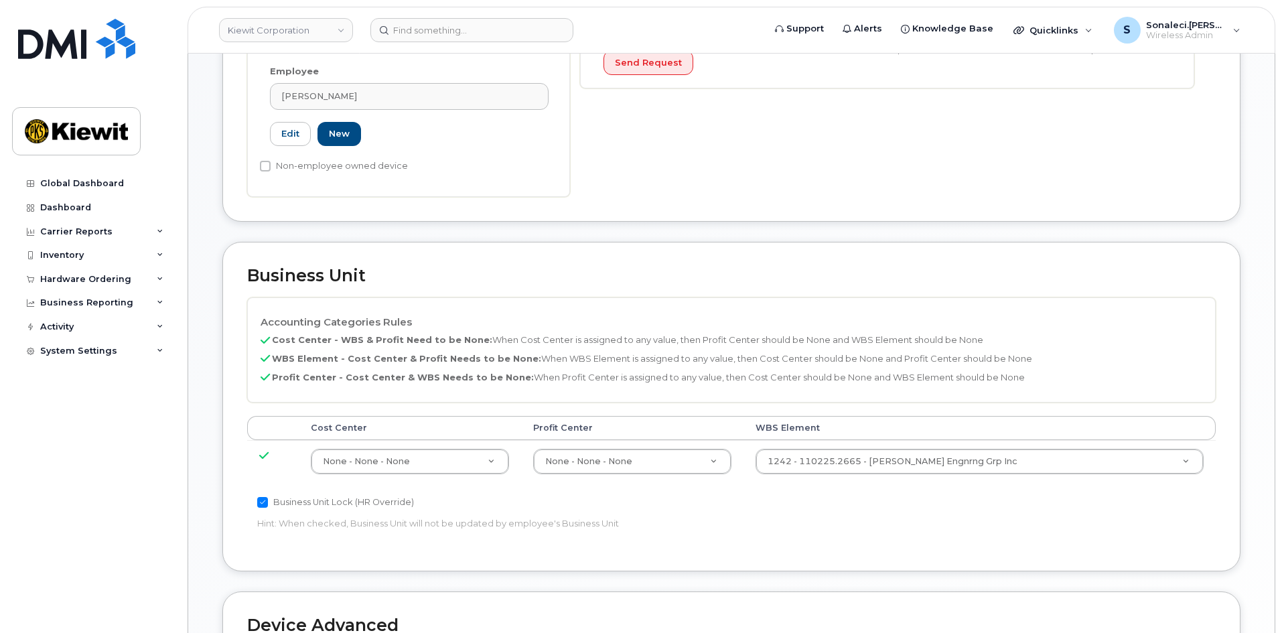
scroll to position [469, 0]
